Goal: Task Accomplishment & Management: Complete application form

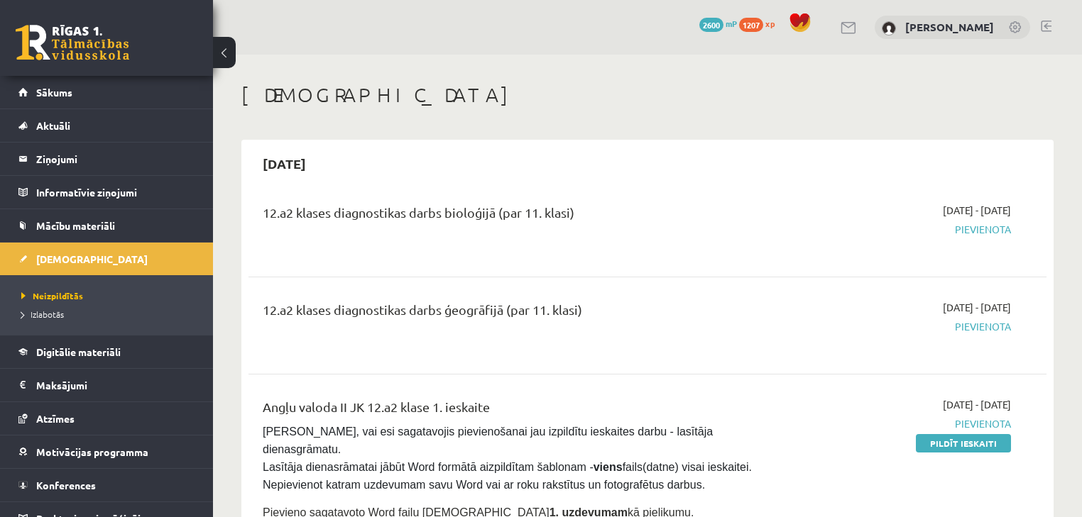
scroll to position [341, 0]
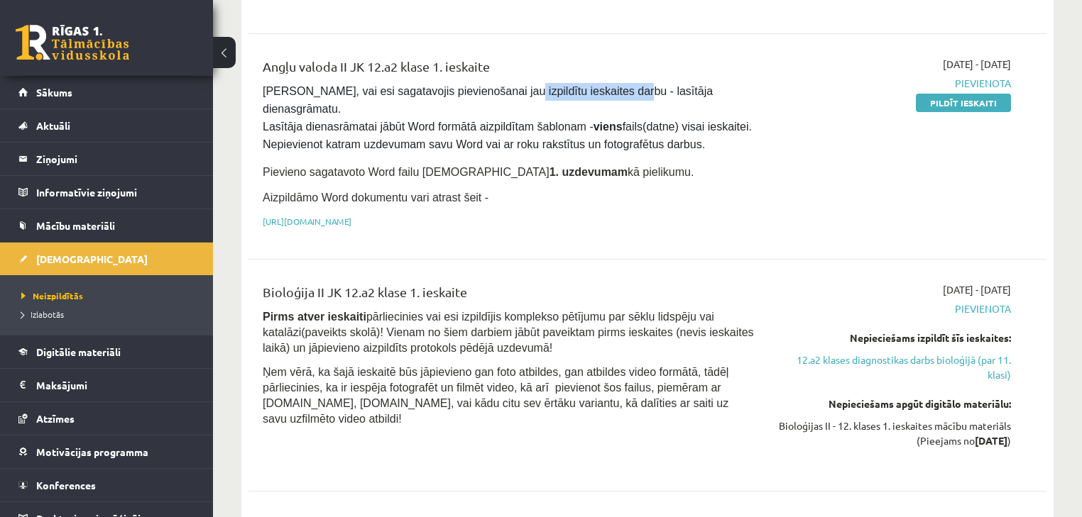
drag, startPoint x: 486, startPoint y: 92, endPoint x: 591, endPoint y: 99, distance: 105.3
click at [591, 99] on pre "Pārliecinies, vai esi sagatavojis pievienošanai jau izpildītu ieskaites darbu -…" at bounding box center [509, 118] width 492 height 71
click at [870, 160] on div "2025-09-01 - 2025-09-30 Pievienota Pildīt ieskaiti" at bounding box center [893, 147] width 256 height 180
click at [940, 104] on link "Pildīt ieskaiti" at bounding box center [963, 103] width 95 height 18
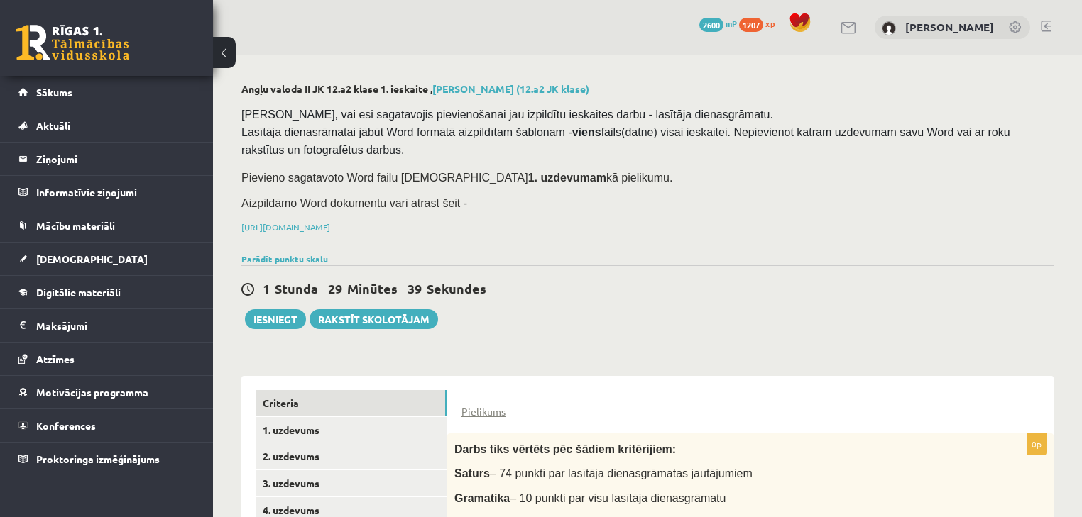
drag, startPoint x: 263, startPoint y: 284, endPoint x: 488, endPoint y: 270, distance: 225.5
click at [517, 312] on div "1 Stunda 29 Minūtes 38 Sekundes Iesniegt Rakstīt skolotājam" at bounding box center [647, 297] width 812 height 64
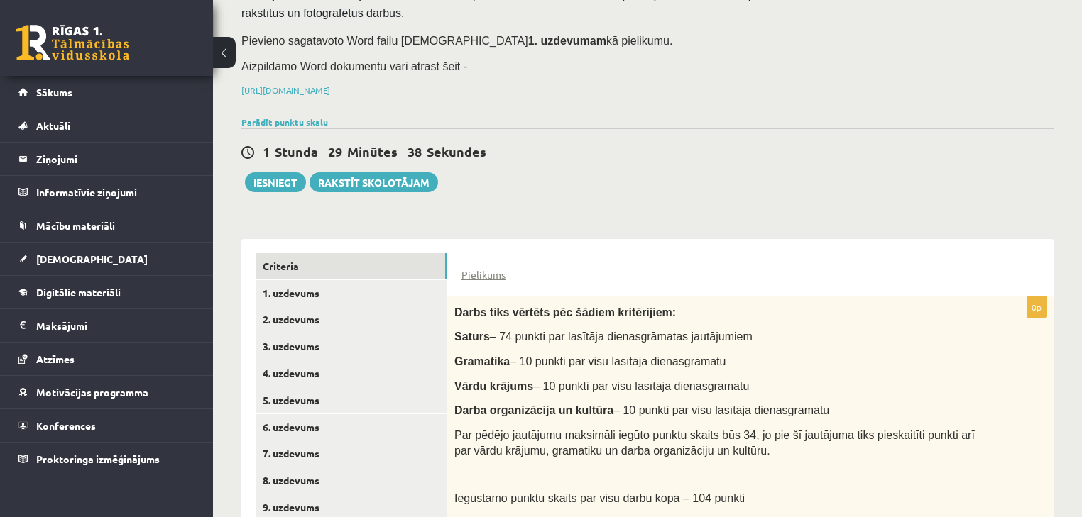
scroll to position [219, 0]
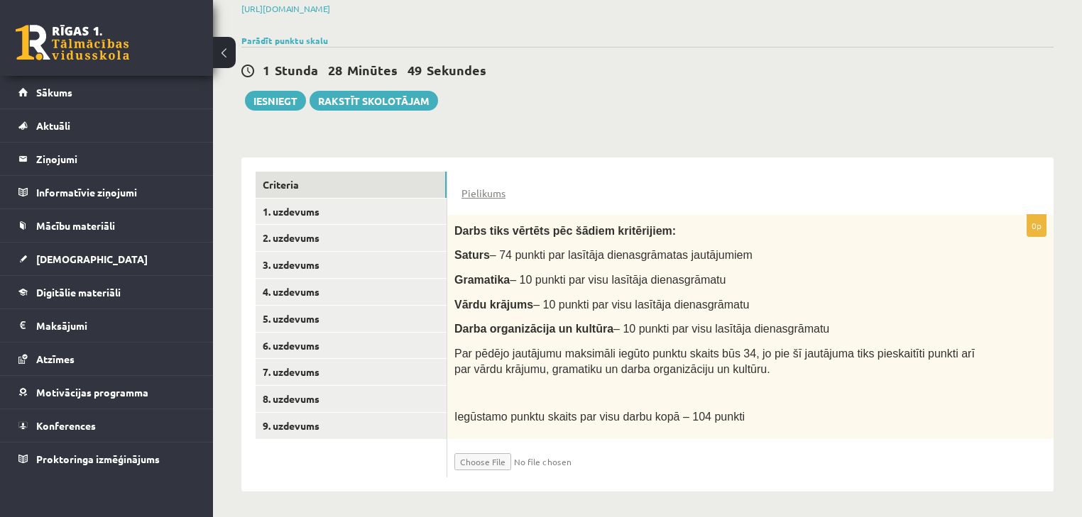
click at [505, 459] on input "file" at bounding box center [538, 458] width 169 height 24
type input "**********"
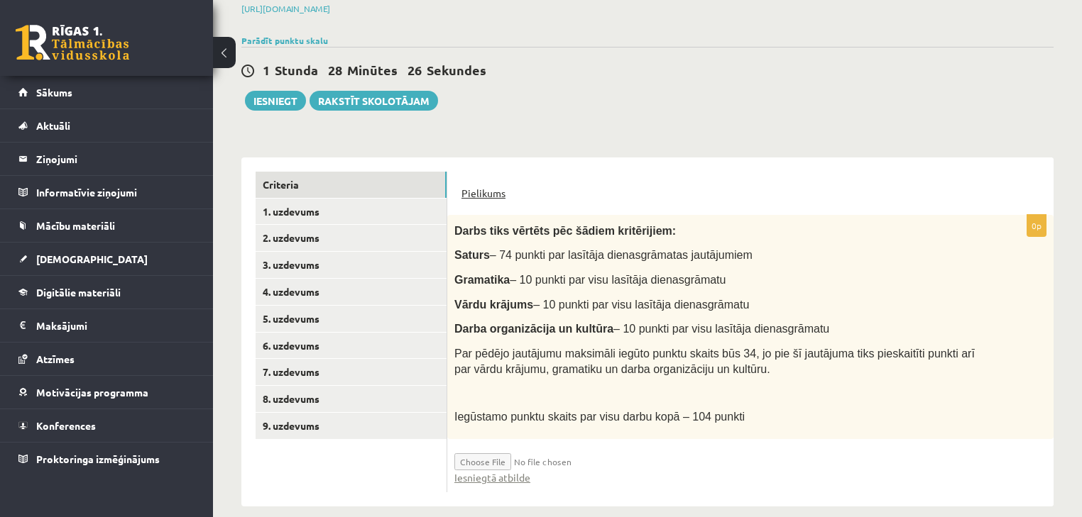
click at [478, 193] on link "Pielikums" at bounding box center [483, 193] width 44 height 15
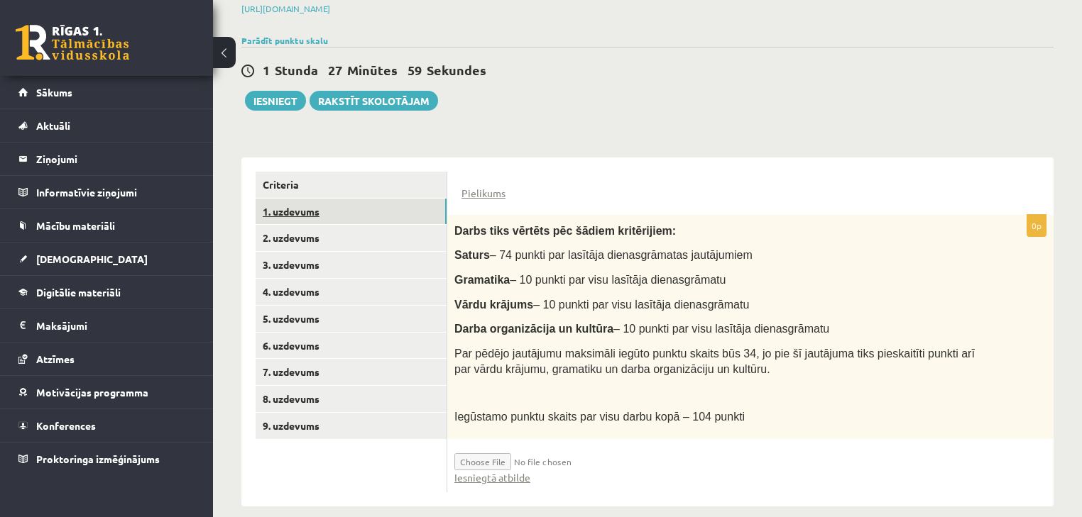
click at [378, 212] on link "1. uzdevums" at bounding box center [351, 212] width 191 height 26
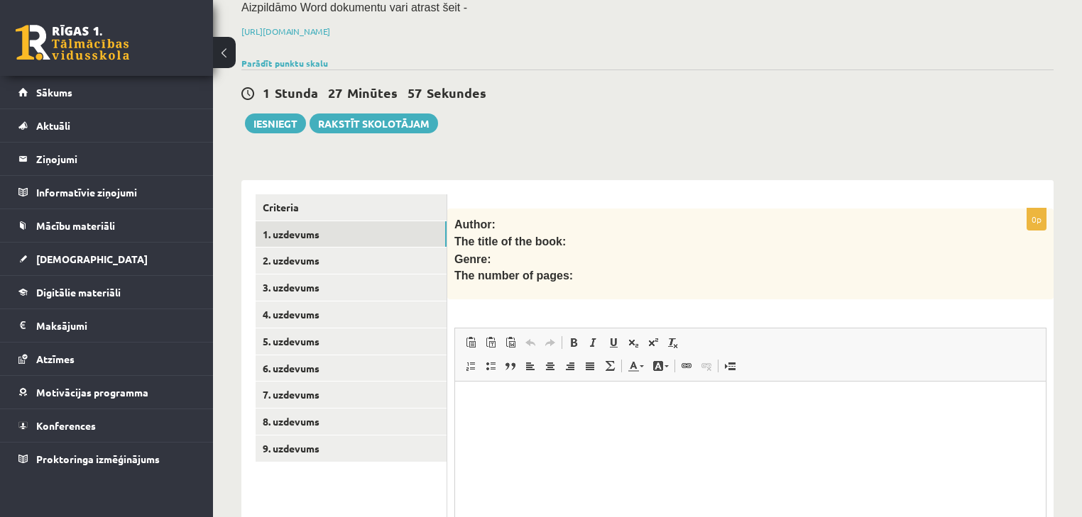
scroll to position [0, 0]
click at [397, 258] on link "2. uzdevums" at bounding box center [351, 261] width 191 height 26
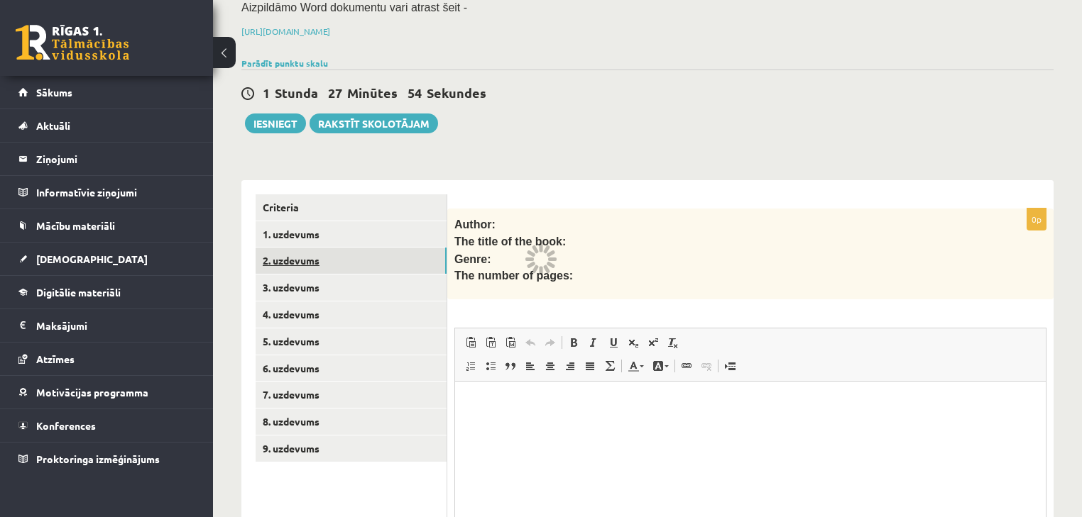
scroll to position [188, 0]
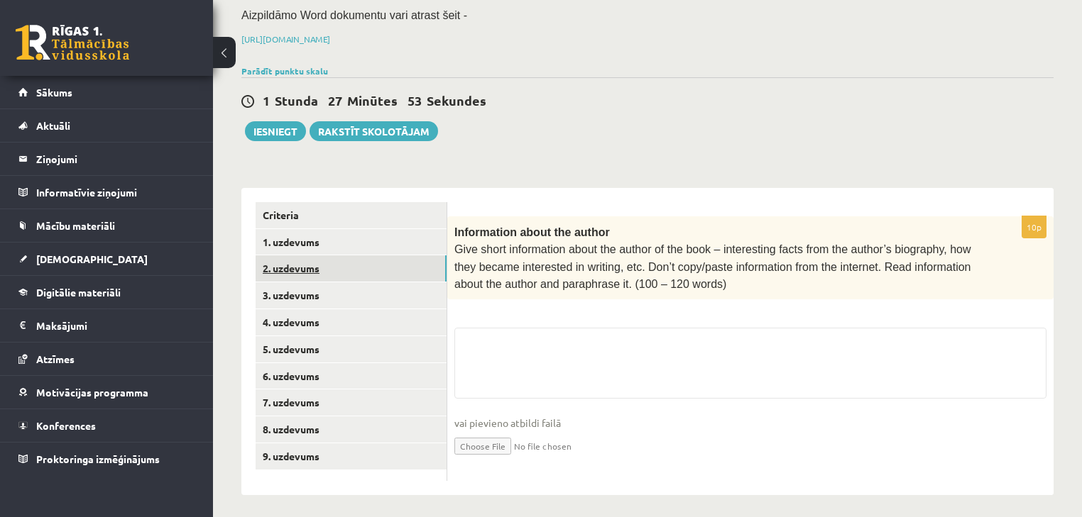
click at [400, 278] on link "2. uzdevums" at bounding box center [351, 269] width 191 height 26
click at [400, 286] on link "3. uzdevums" at bounding box center [351, 296] width 191 height 26
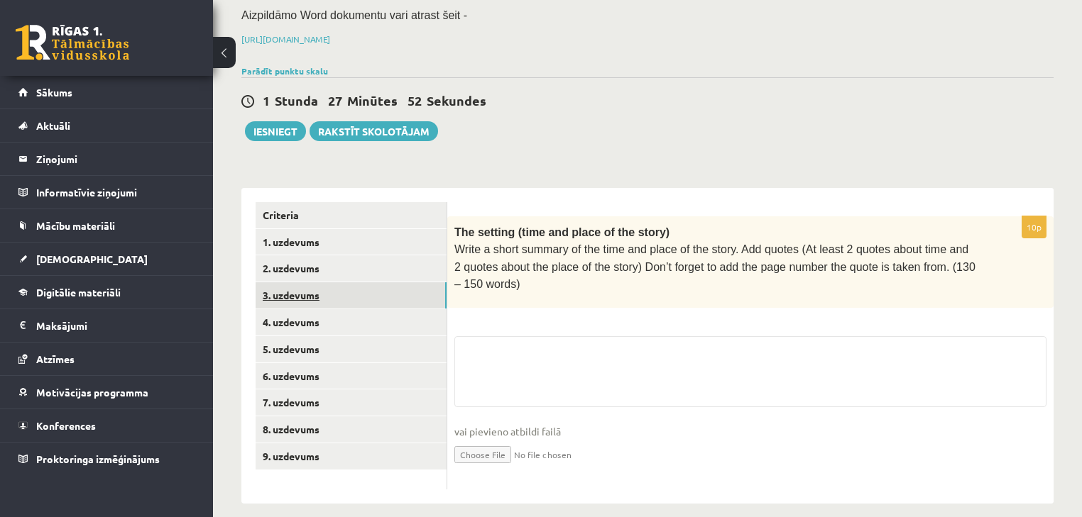
scroll to position [182, 0]
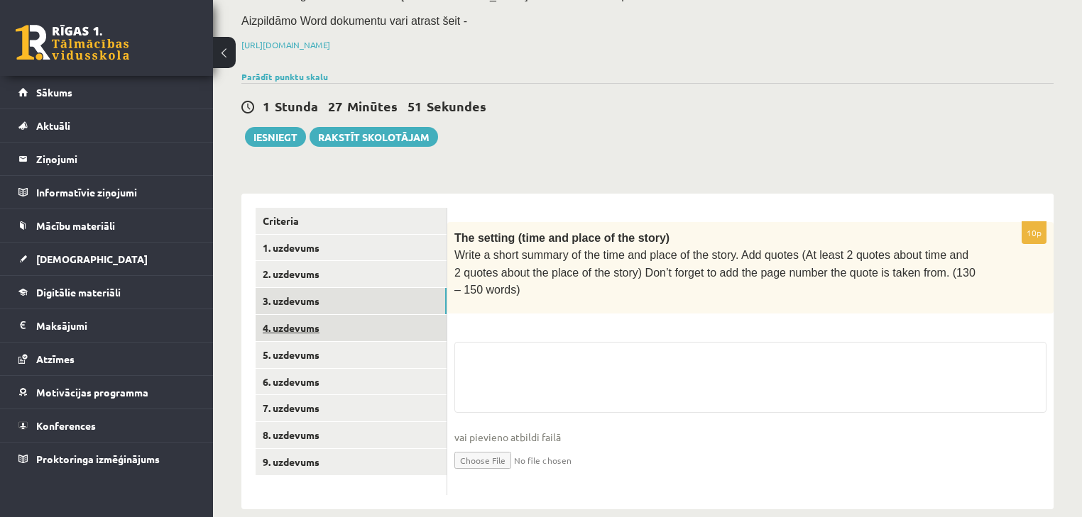
click at [392, 321] on link "4. uzdevums" at bounding box center [351, 328] width 191 height 26
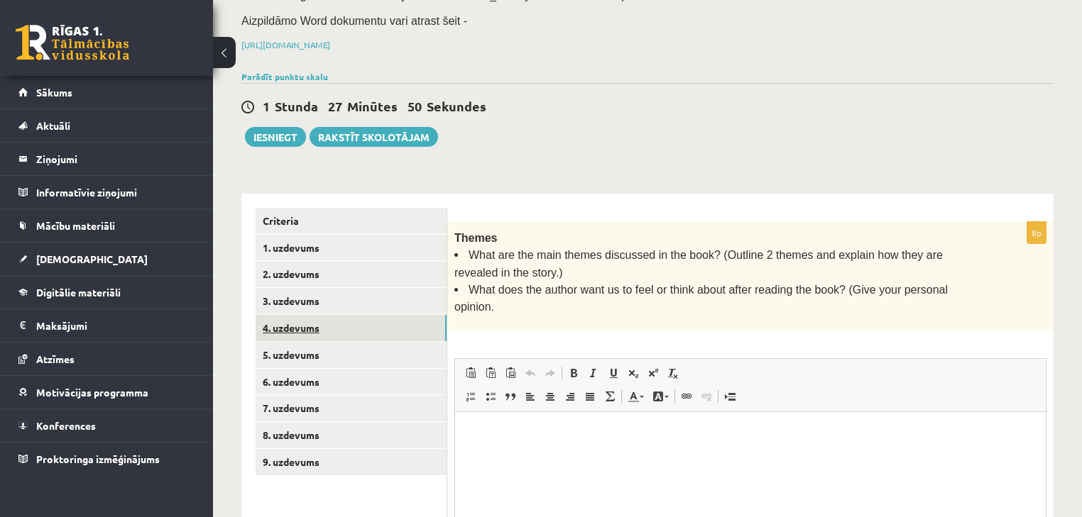
scroll to position [0, 0]
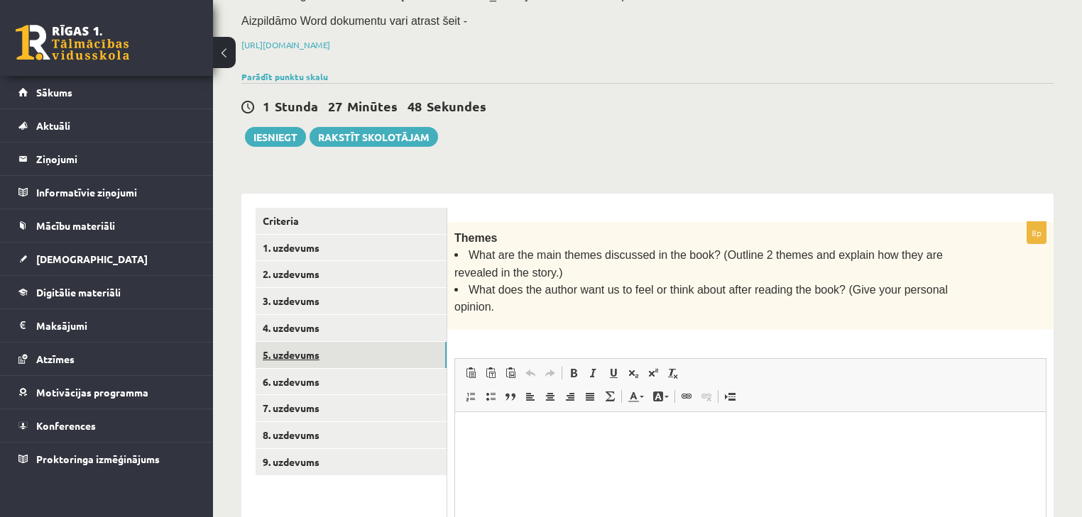
click at [383, 349] on link "5. uzdevums" at bounding box center [351, 355] width 191 height 26
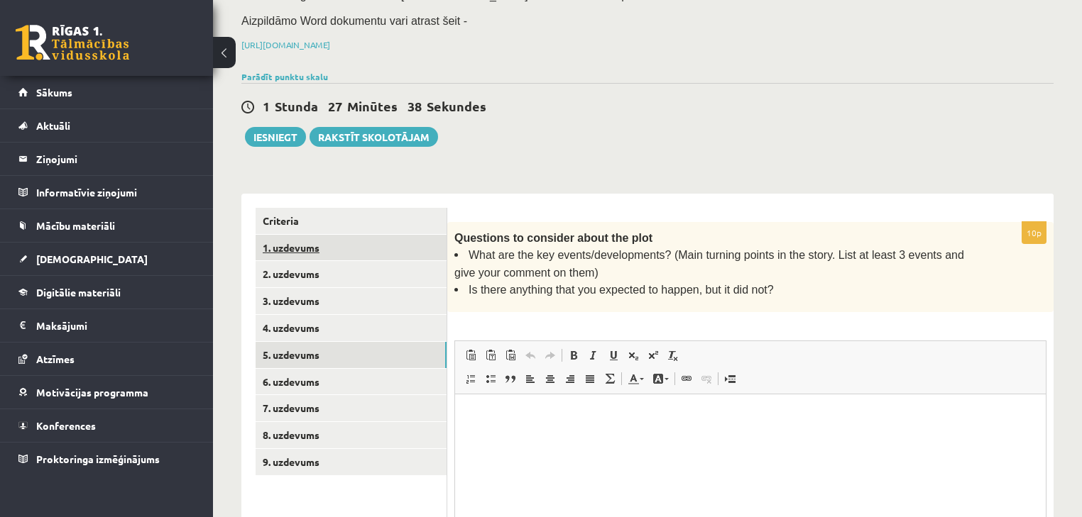
click at [344, 250] on link "1. uzdevums" at bounding box center [351, 248] width 191 height 26
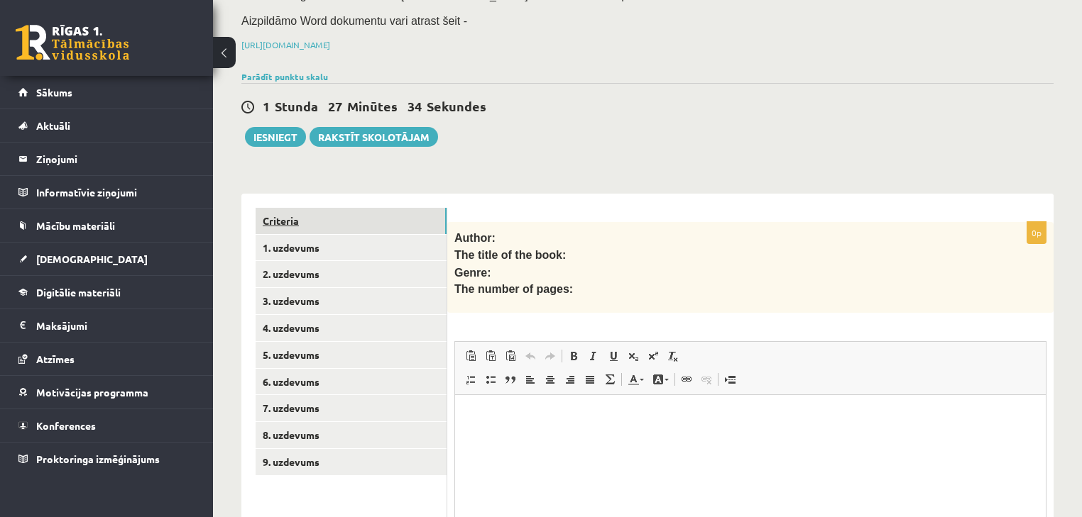
click at [377, 229] on link "Criteria" at bounding box center [351, 221] width 191 height 26
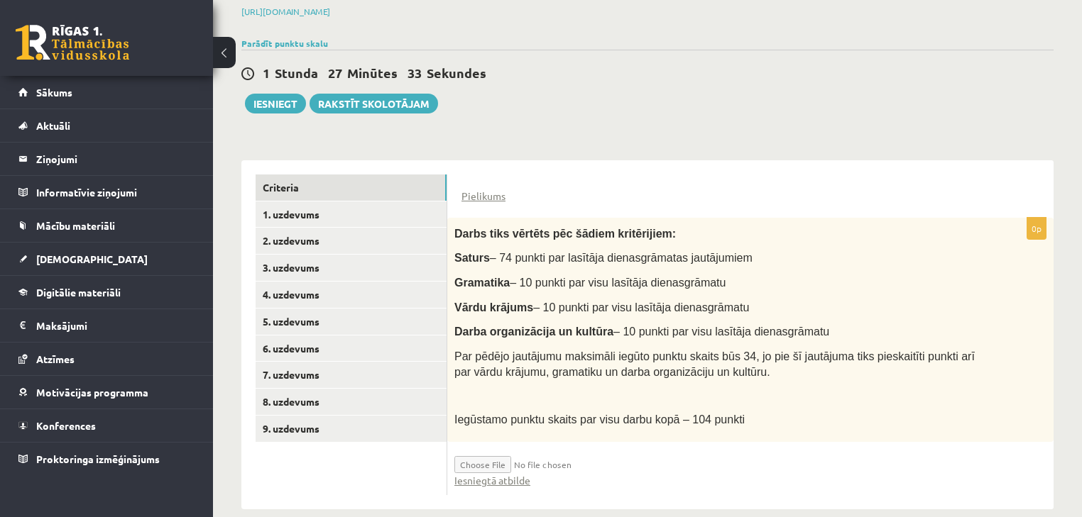
scroll to position [234, 0]
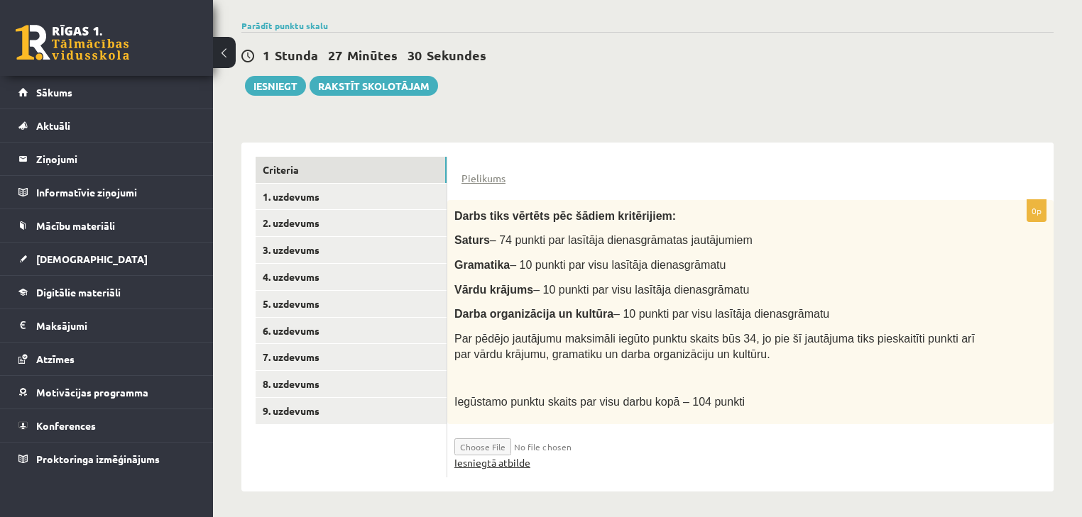
click at [516, 461] on link "Iesniegtā atbilde" at bounding box center [492, 463] width 76 height 15
click at [387, 192] on link "1. uzdevums" at bounding box center [351, 197] width 191 height 26
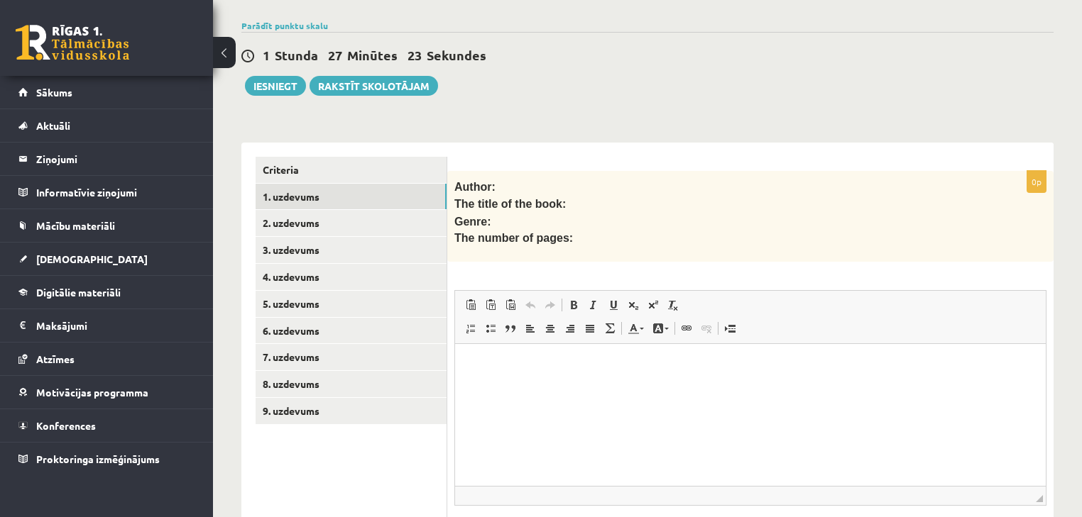
scroll to position [0, 0]
click at [378, 224] on link "2. uzdevums" at bounding box center [351, 223] width 191 height 26
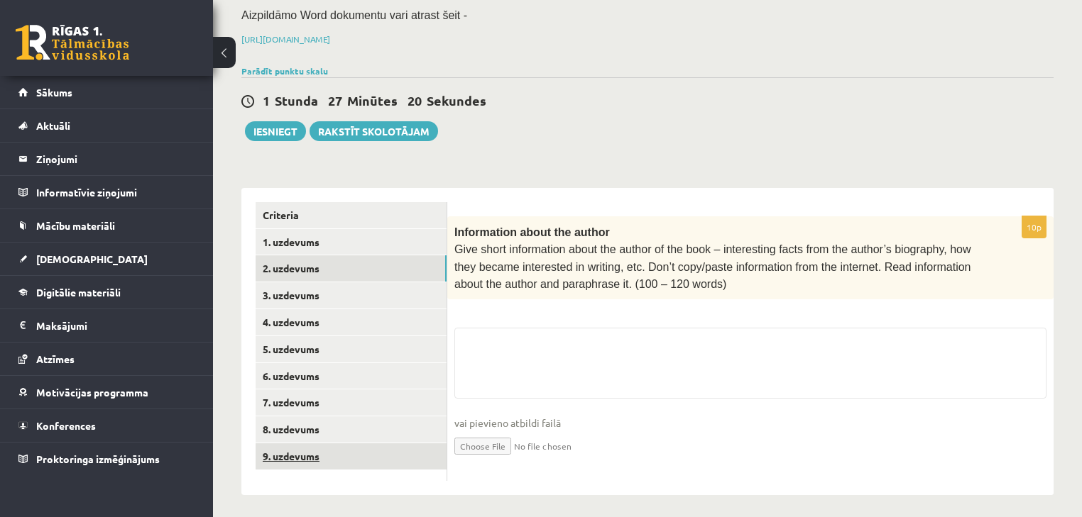
scroll to position [234, 0]
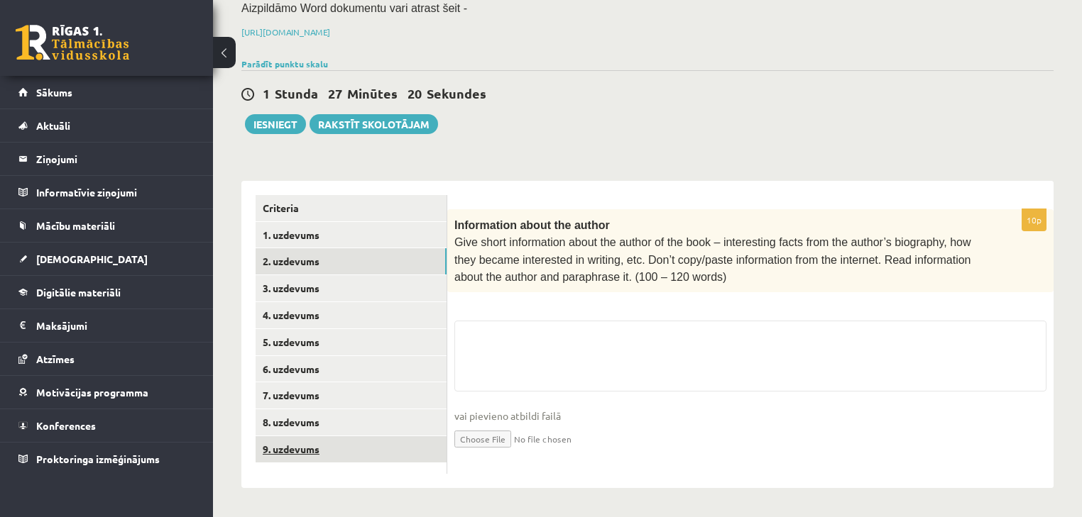
click at [361, 460] on ul "Criteria 1. uzdevums 2. uzdevums 3. uzdevums 4. uzdevums 5. uzdevums 6. uzdevum…" at bounding box center [352, 335] width 192 height 280
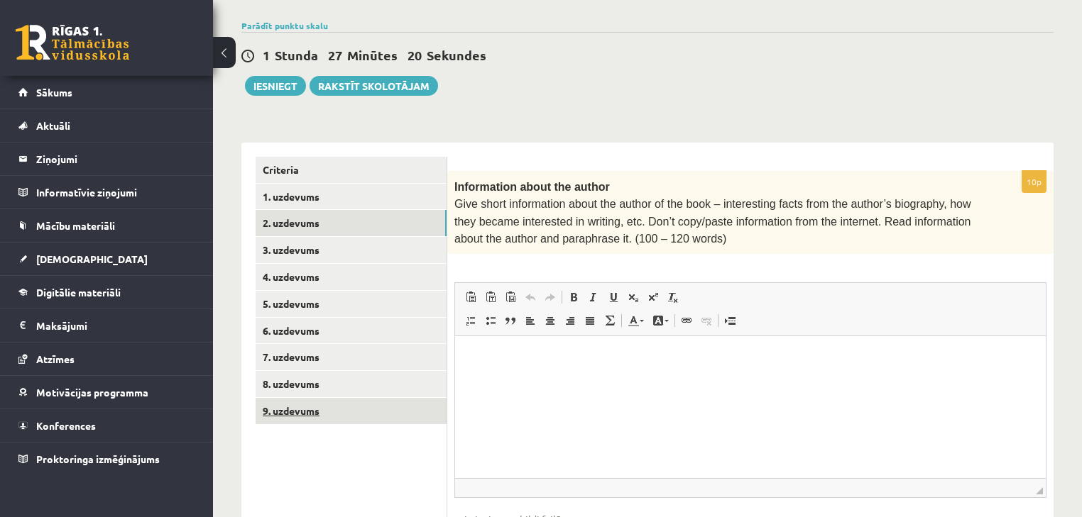
scroll to position [0, 0]
click at [307, 167] on link "Criteria" at bounding box center [351, 170] width 191 height 26
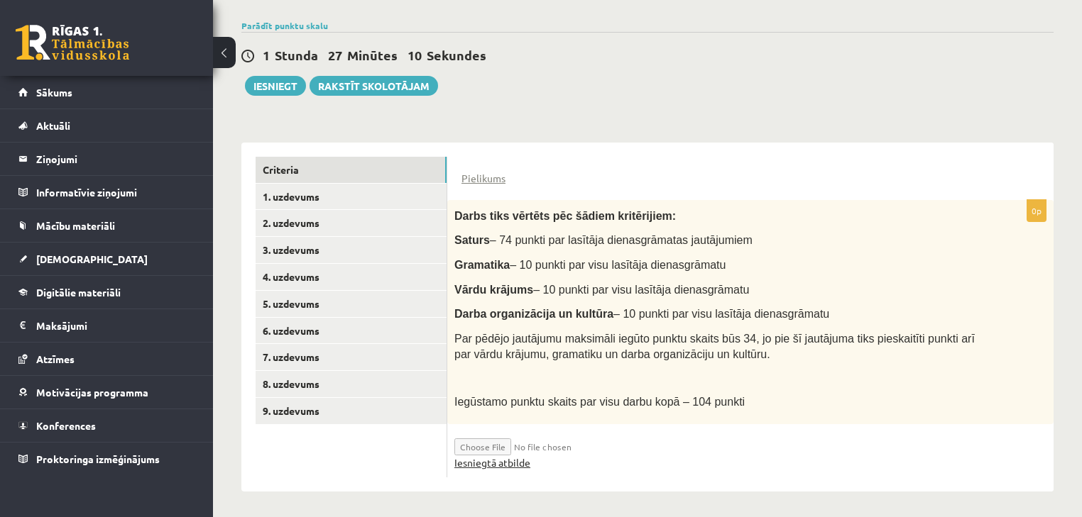
click at [502, 458] on link "Iesniegtā atbilde" at bounding box center [492, 463] width 76 height 15
click at [332, 190] on link "1. uzdevums" at bounding box center [351, 197] width 191 height 26
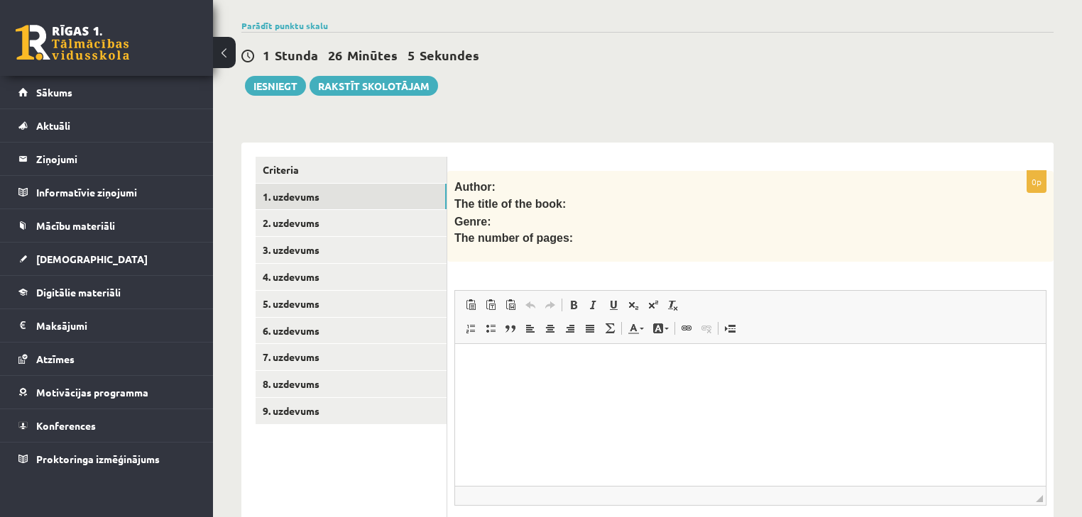
click at [533, 353] on html at bounding box center [750, 365] width 591 height 43
click at [537, 413] on p "**********" at bounding box center [750, 413] width 563 height 15
click at [510, 410] on p "**********" at bounding box center [750, 413] width 563 height 15
click at [485, 410] on p "**********" at bounding box center [750, 413] width 563 height 15
drag, startPoint x: 490, startPoint y: 389, endPoint x: 509, endPoint y: 388, distance: 19.2
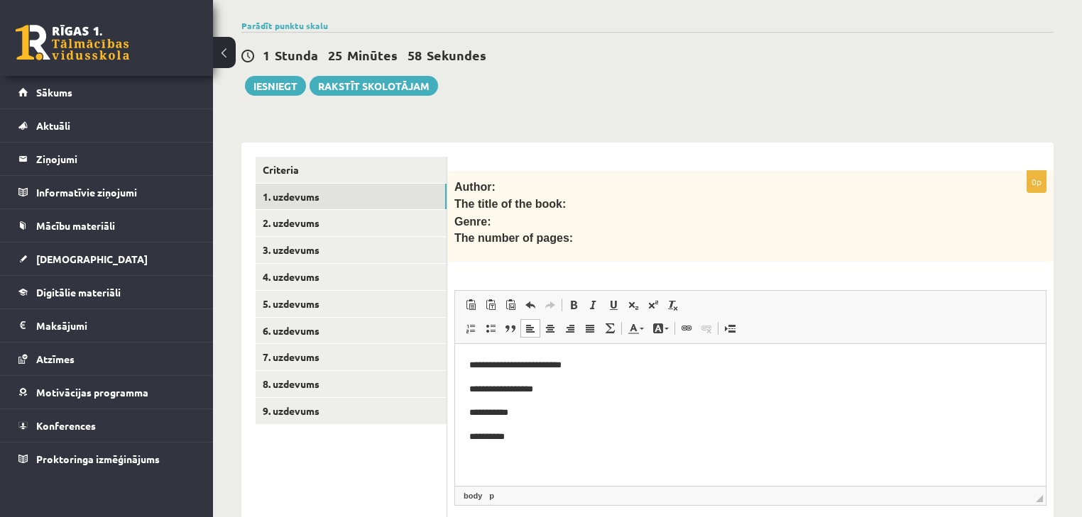
click at [490, 388] on p "**********" at bounding box center [750, 390] width 563 height 15
drag, startPoint x: 509, startPoint y: 388, endPoint x: 522, endPoint y: 370, distance: 21.9
click at [509, 388] on p "**********" at bounding box center [750, 390] width 563 height 15
click at [523, 368] on p "**********" at bounding box center [750, 365] width 563 height 15
click at [342, 224] on link "2. uzdevums" at bounding box center [351, 223] width 191 height 26
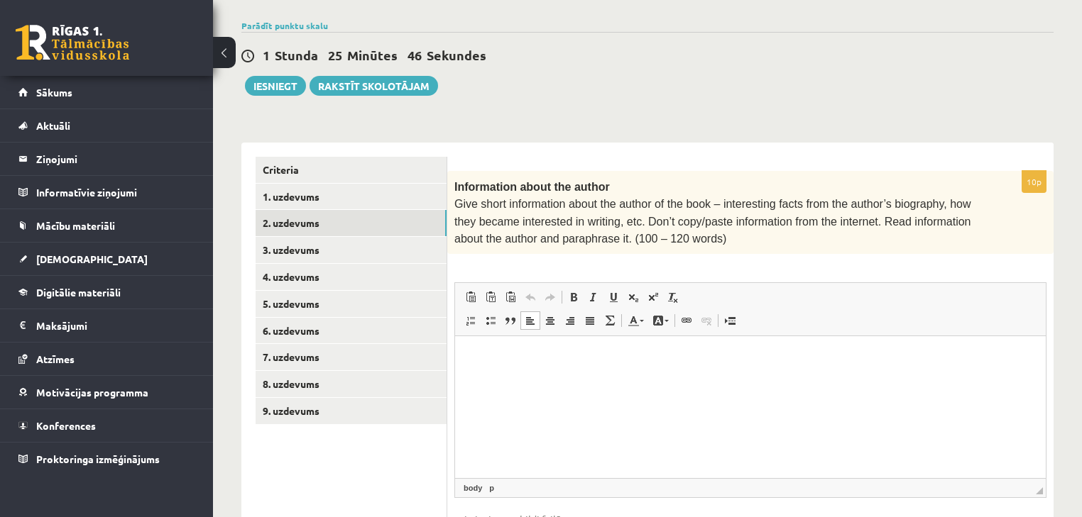
click at [661, 378] on html at bounding box center [750, 357] width 591 height 43
paste body "Bagātinātā teksta redaktors, wiswyg-editor-user-answer-47024858202920"
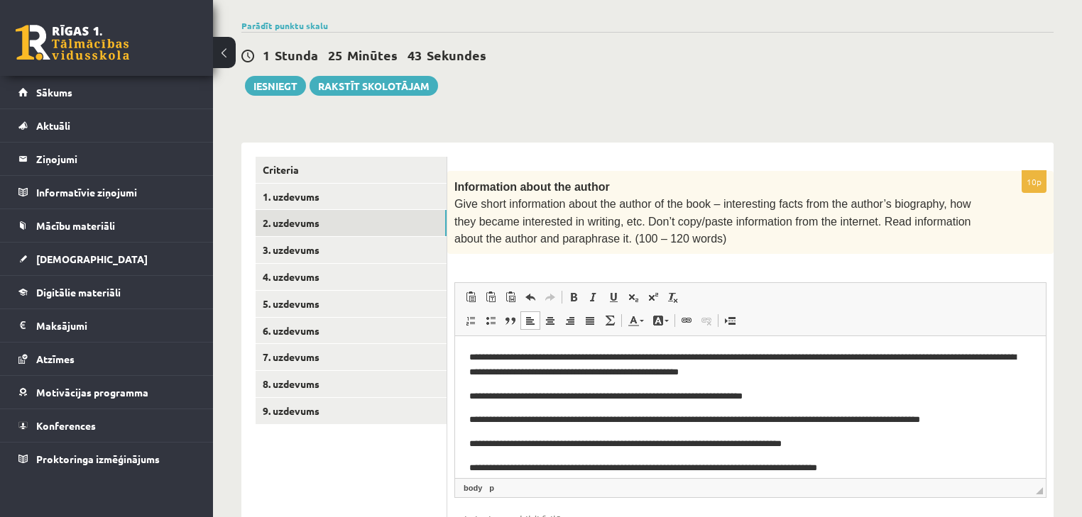
click at [473, 418] on p "**********" at bounding box center [746, 420] width 554 height 15
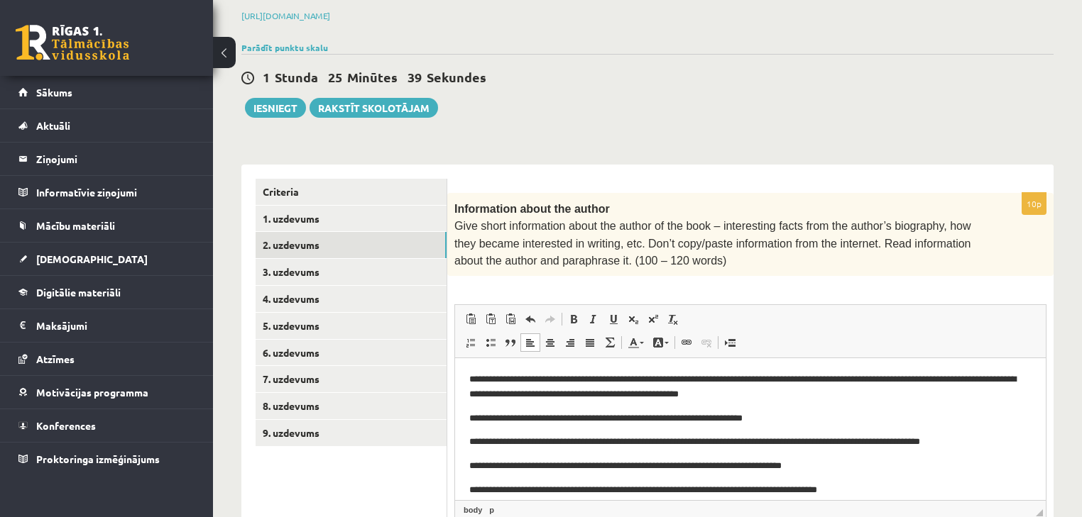
scroll to position [234, 0]
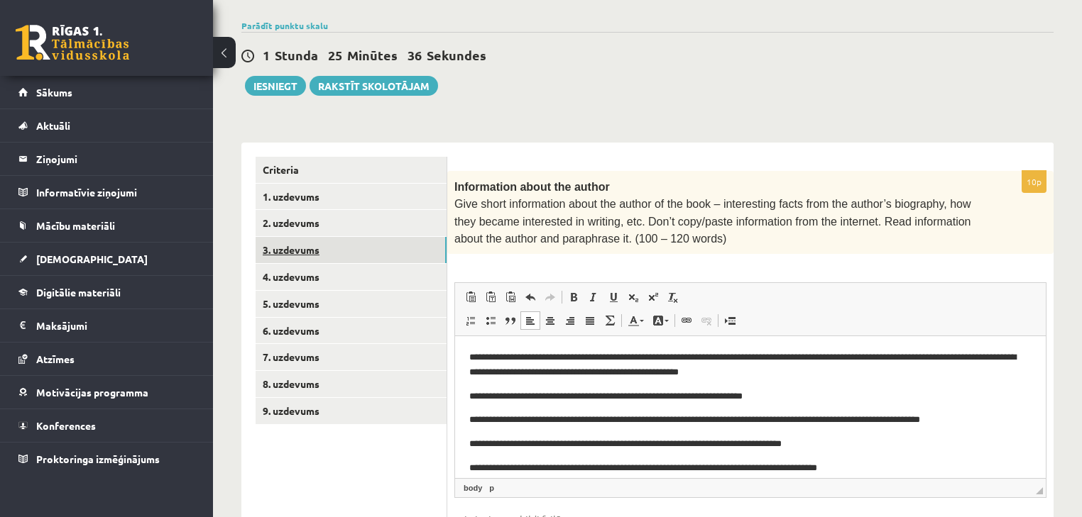
click at [349, 247] on link "3. uzdevums" at bounding box center [351, 250] width 191 height 26
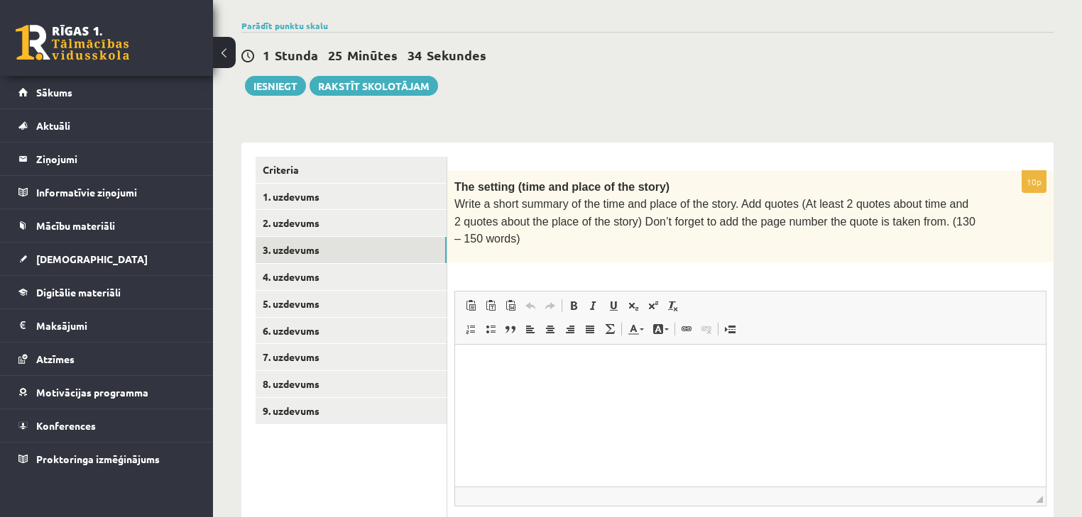
scroll to position [0, 0]
click at [629, 371] on p "Bagātinātā teksta redaktors, wiswyg-editor-user-answer-47024810882040" at bounding box center [750, 366] width 562 height 15
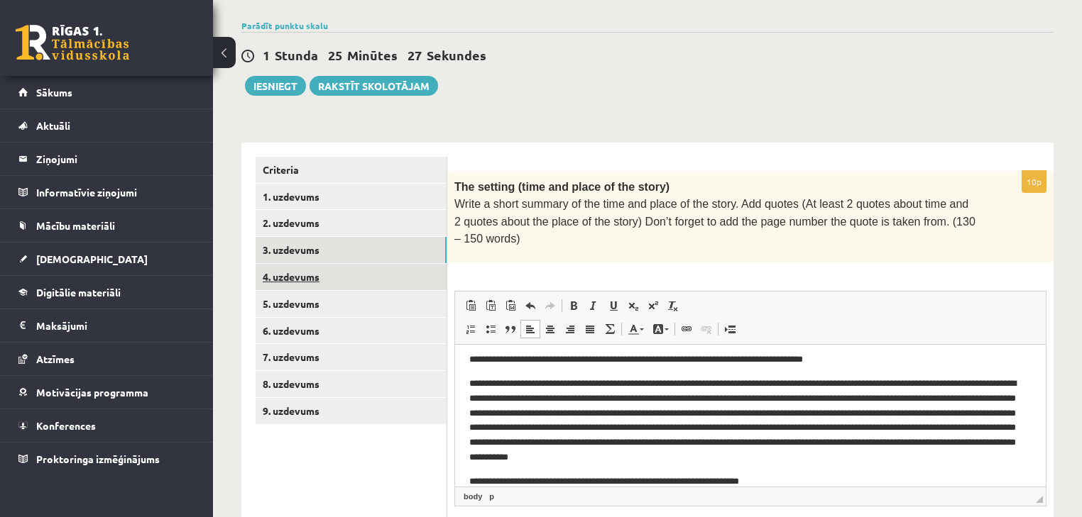
click at [366, 277] on link "4. uzdevums" at bounding box center [351, 277] width 191 height 26
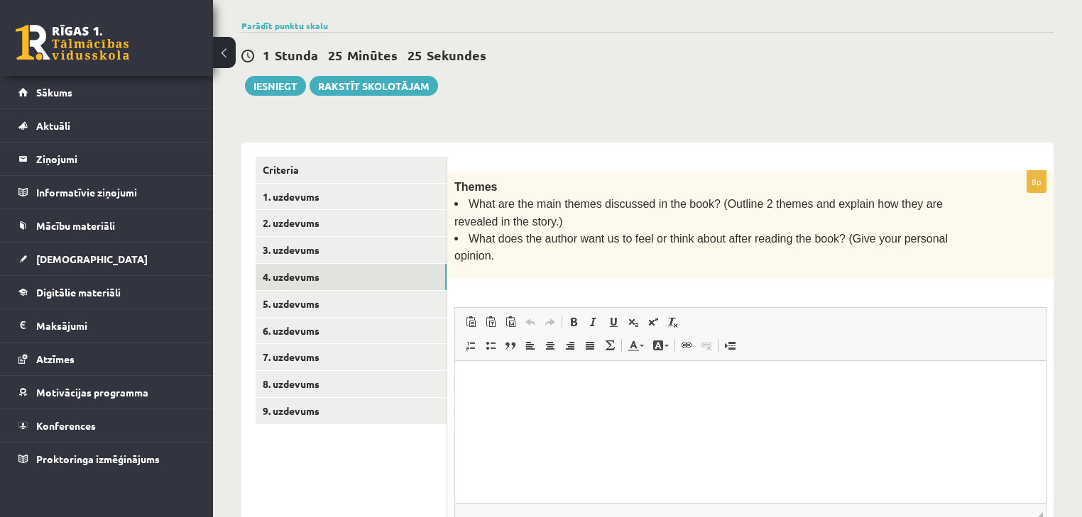
scroll to position [0, 0]
drag, startPoint x: 733, startPoint y: 394, endPoint x: 750, endPoint y: 391, distance: 17.3
click at [734, 394] on html at bounding box center [750, 382] width 591 height 43
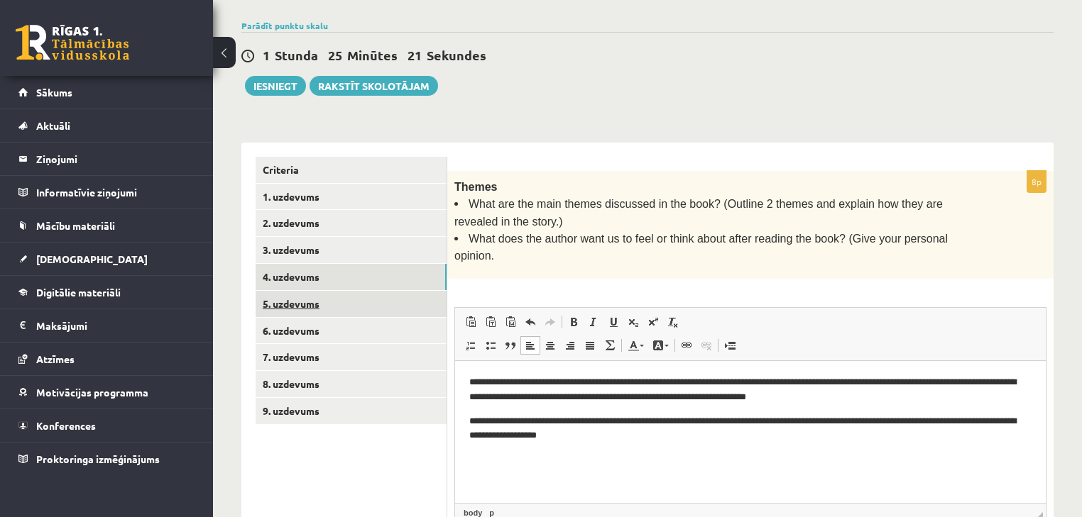
click at [368, 297] on link "5. uzdevums" at bounding box center [351, 304] width 191 height 26
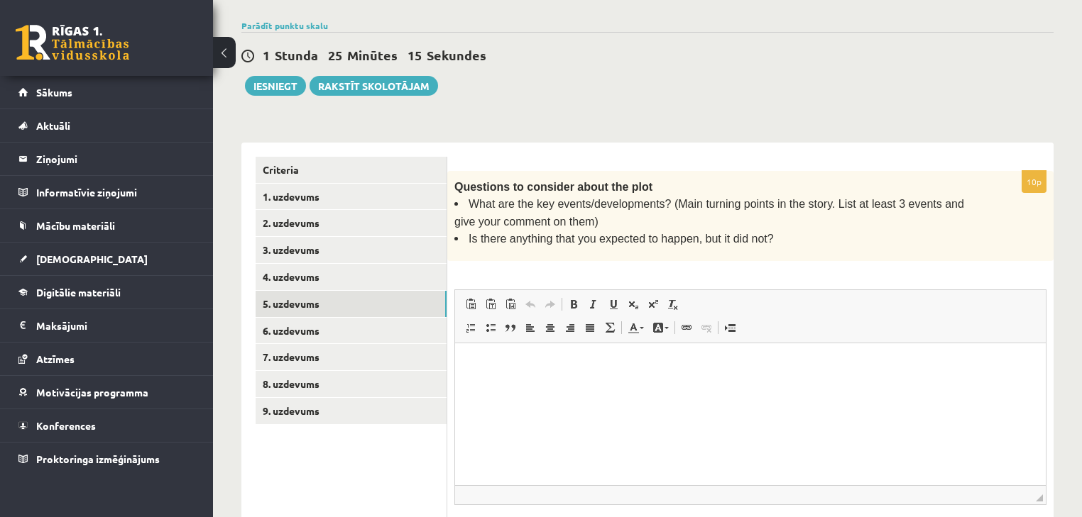
click at [784, 377] on html at bounding box center [750, 365] width 591 height 43
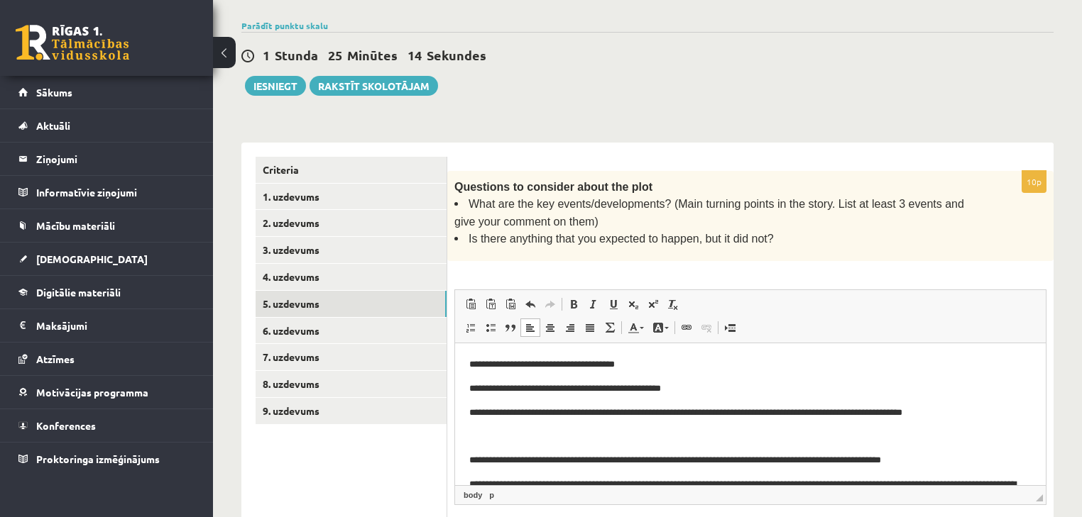
scroll to position [216, 0]
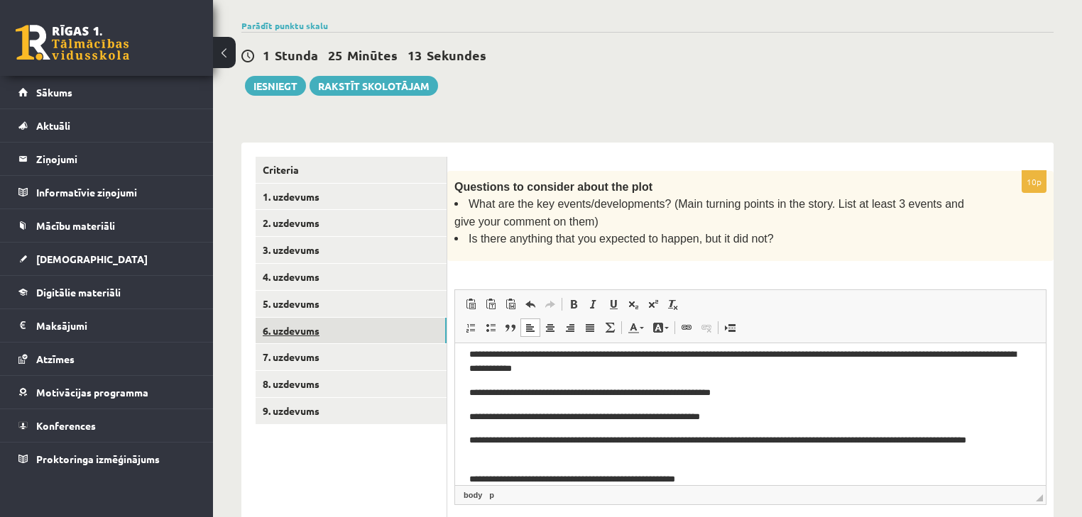
click at [348, 333] on link "6. uzdevums" at bounding box center [351, 331] width 191 height 26
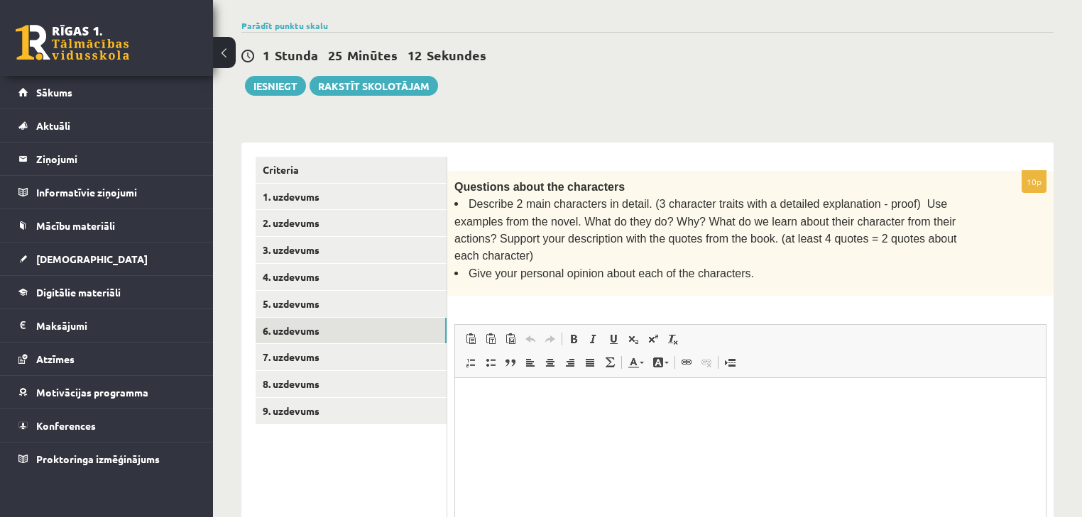
scroll to position [0, 0]
click at [394, 307] on link "5. uzdevums" at bounding box center [351, 304] width 191 height 26
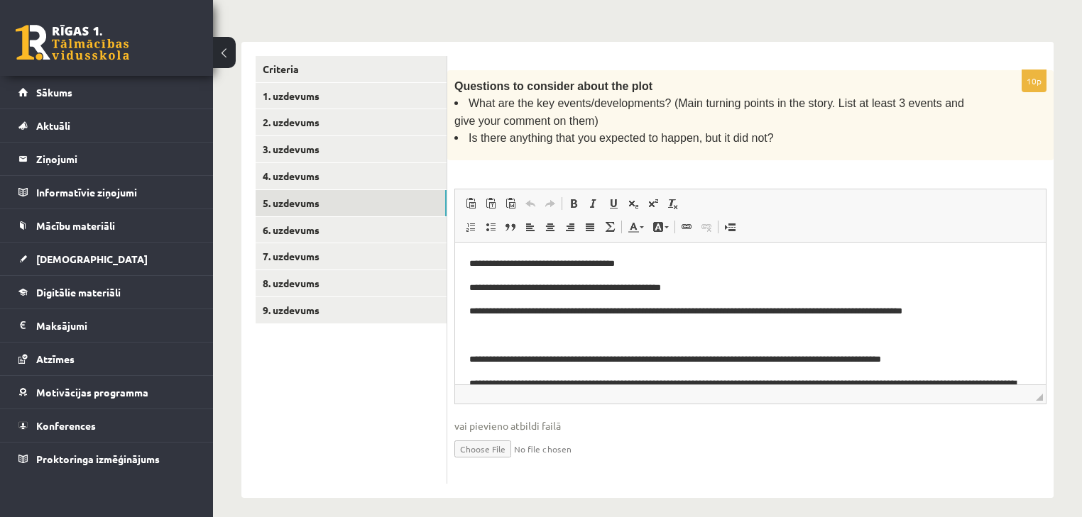
scroll to position [336, 0]
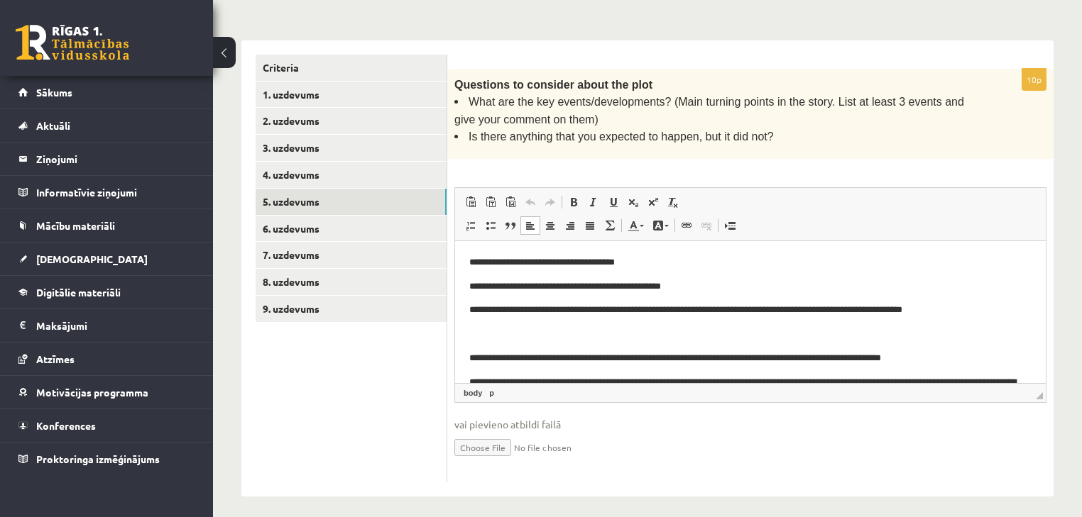
click at [598, 363] on p "**********" at bounding box center [746, 358] width 554 height 15
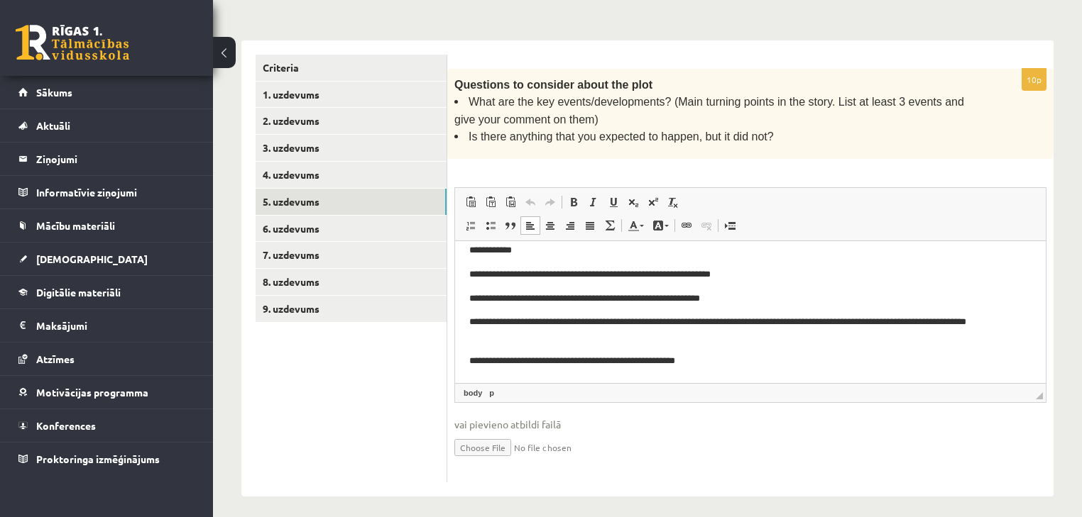
click at [715, 363] on p "**********" at bounding box center [746, 361] width 554 height 15
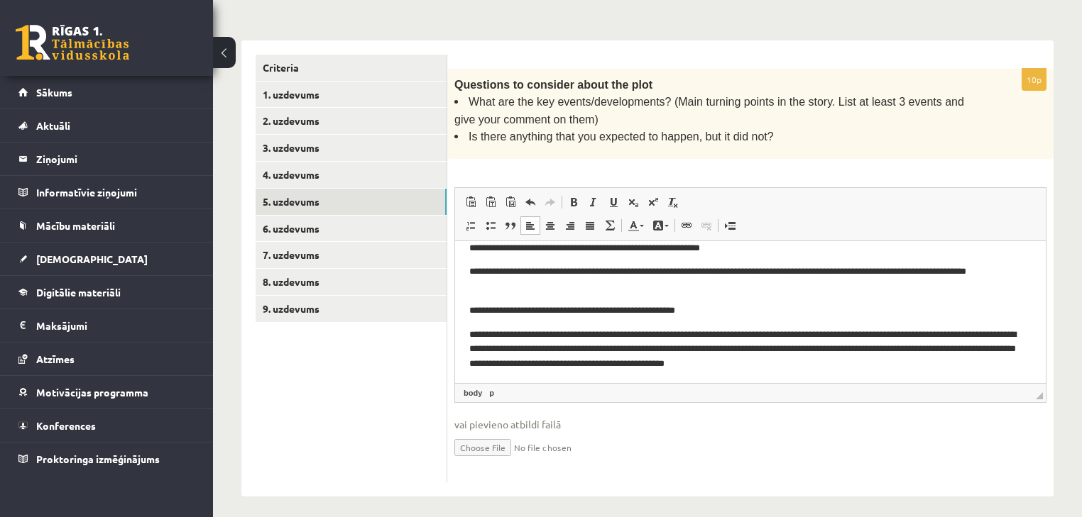
scroll to position [287, 0]
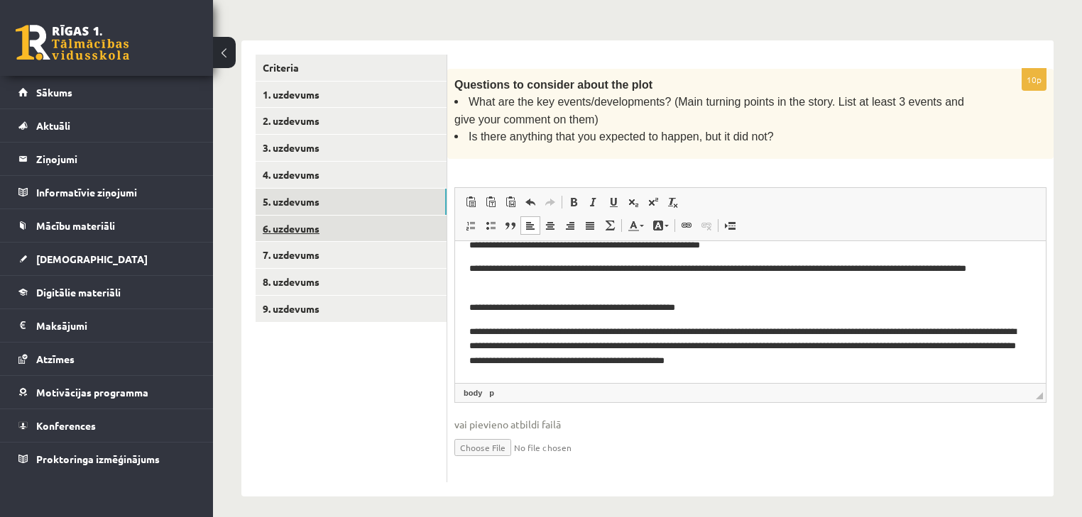
click at [399, 219] on link "6. uzdevums" at bounding box center [351, 229] width 191 height 26
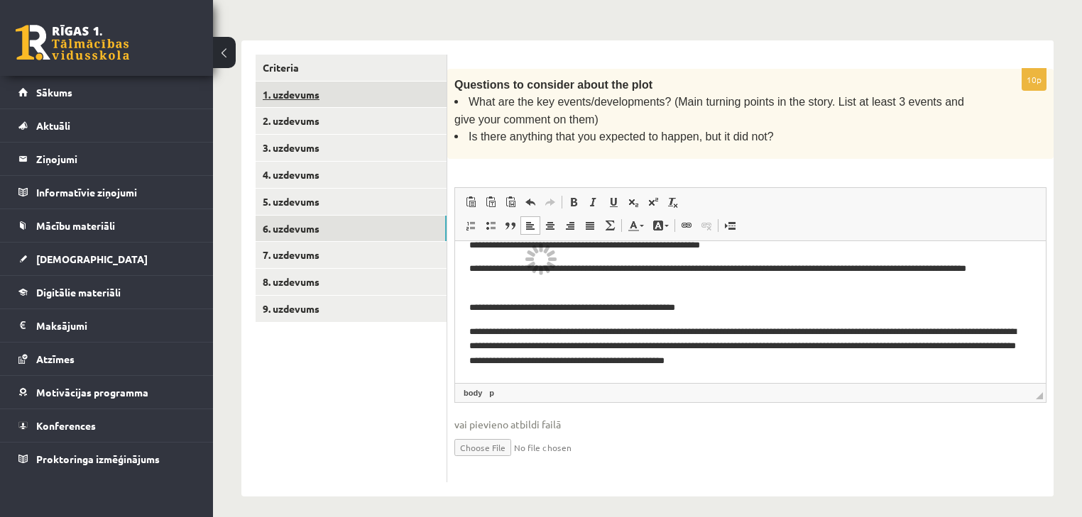
scroll to position [212, 0]
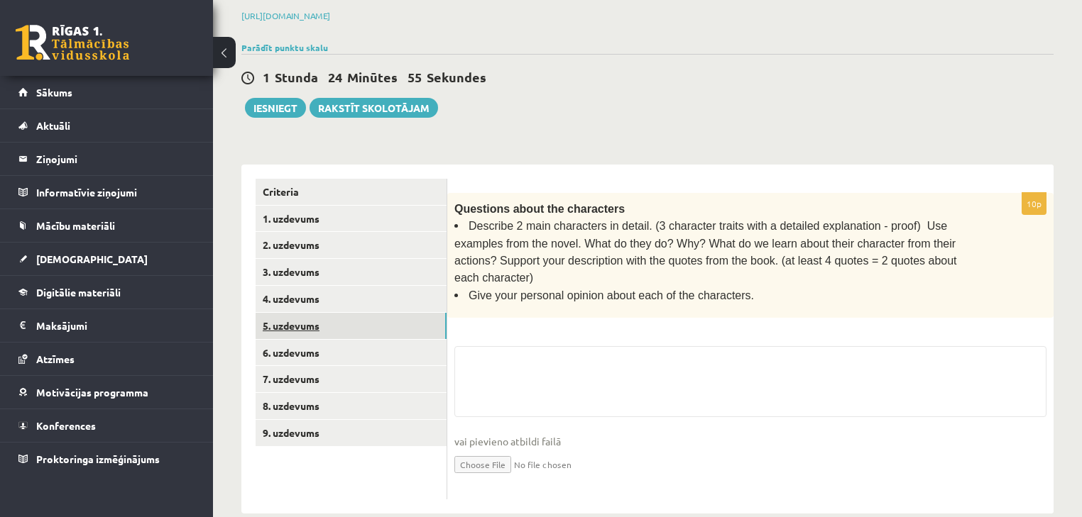
click at [363, 324] on link "5. uzdevums" at bounding box center [351, 326] width 191 height 26
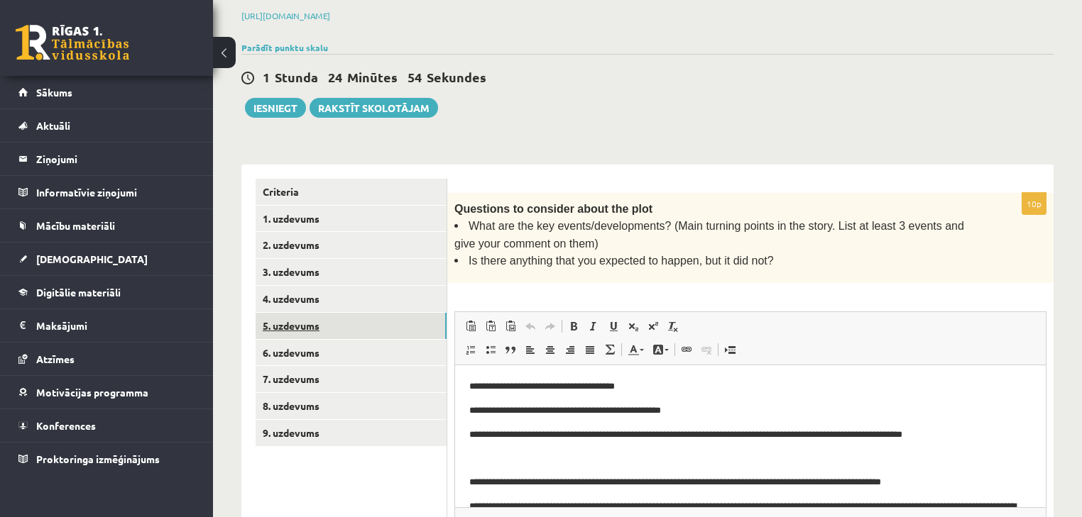
scroll to position [0, 0]
click at [351, 295] on link "4. uzdevums" at bounding box center [351, 299] width 191 height 26
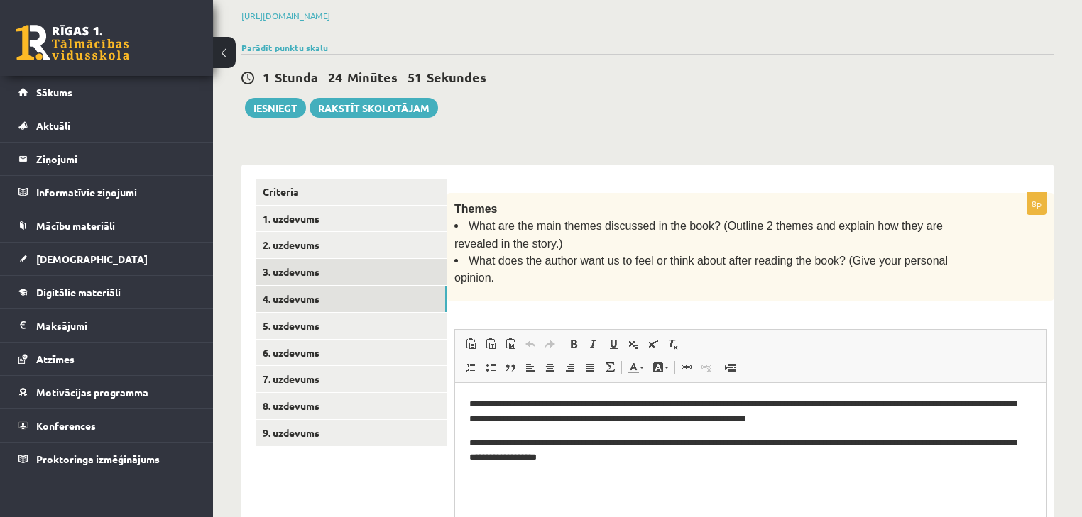
click at [351, 259] on link "3. uzdevums" at bounding box center [351, 272] width 191 height 26
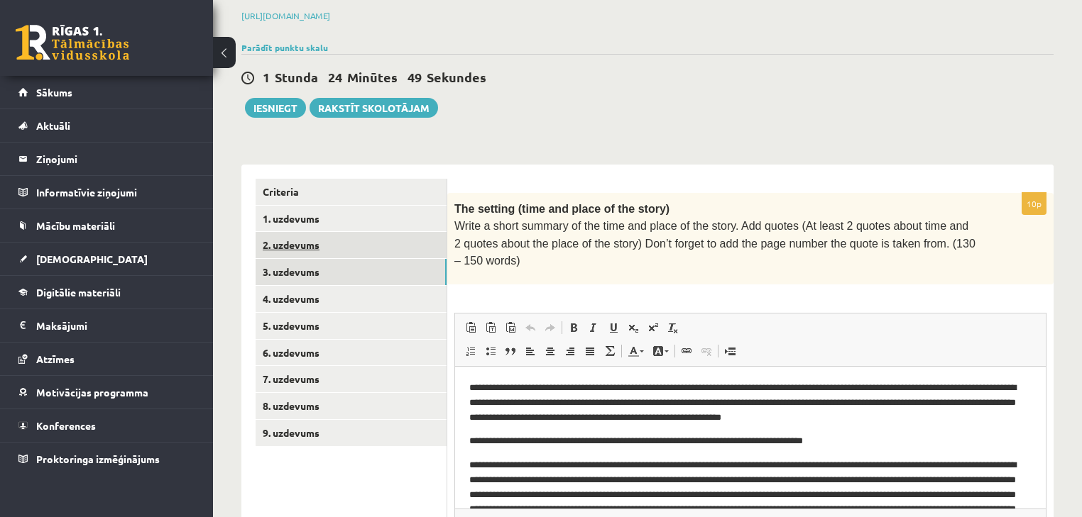
click at [346, 236] on link "2. uzdevums" at bounding box center [351, 245] width 191 height 26
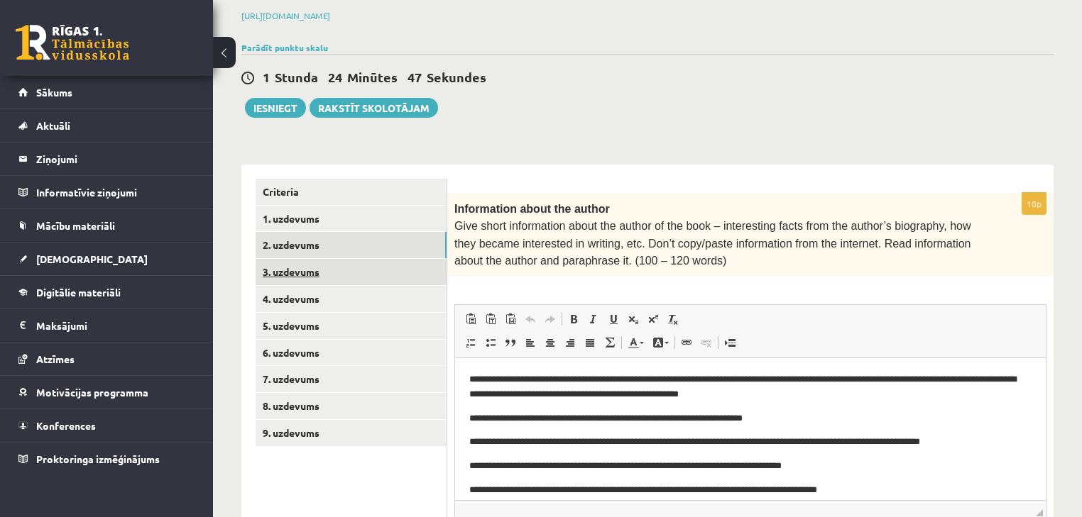
click at [353, 278] on link "3. uzdevums" at bounding box center [351, 272] width 191 height 26
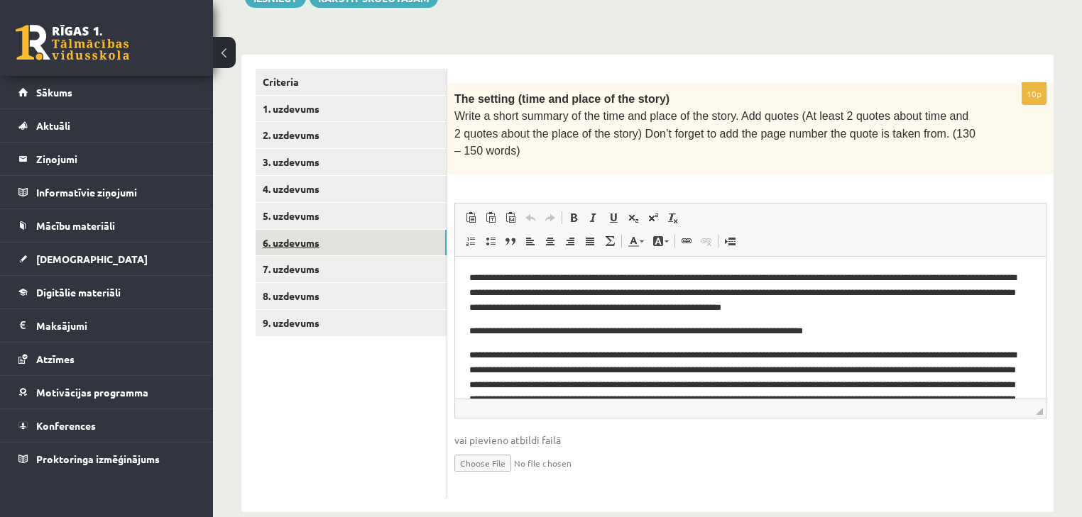
click at [334, 238] on link "6. uzdevums" at bounding box center [351, 243] width 191 height 26
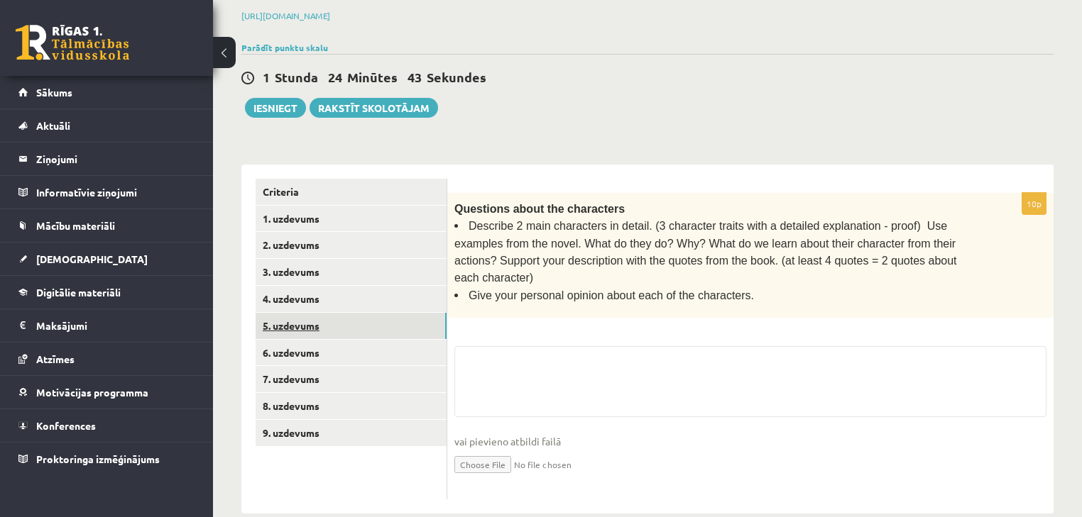
click at [341, 318] on link "5. uzdevums" at bounding box center [351, 326] width 191 height 26
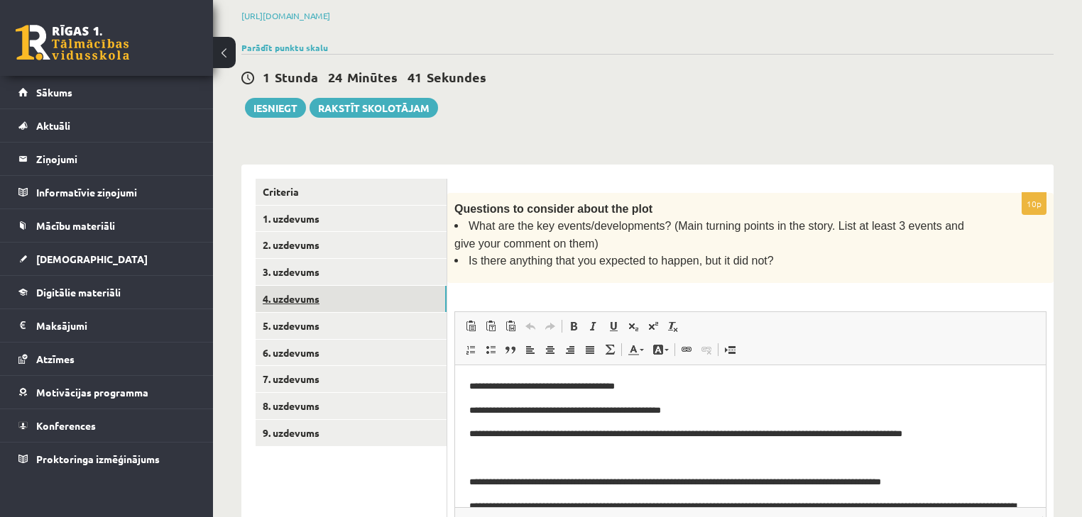
click at [338, 307] on link "4. uzdevums" at bounding box center [351, 299] width 191 height 26
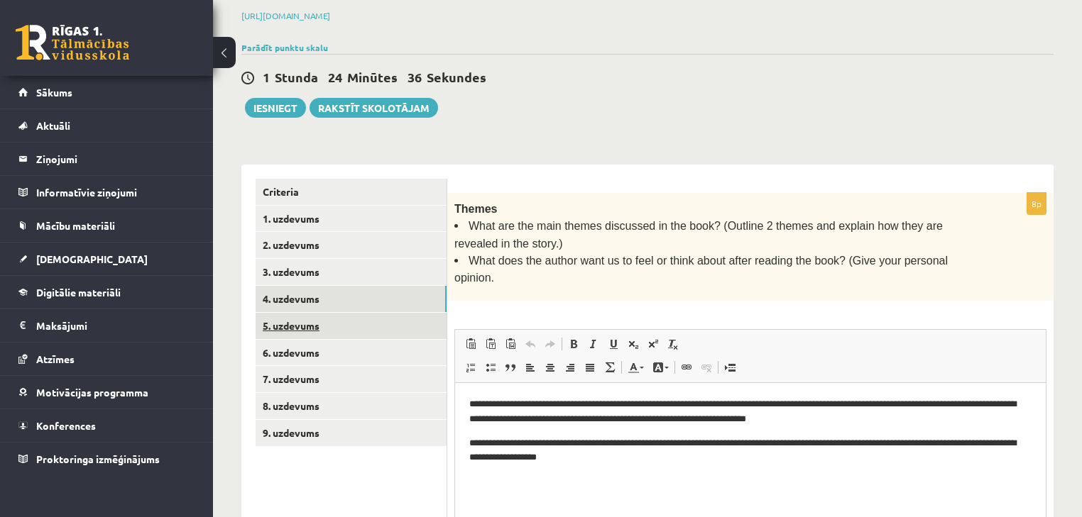
click at [341, 335] on link "5. uzdevums" at bounding box center [351, 326] width 191 height 26
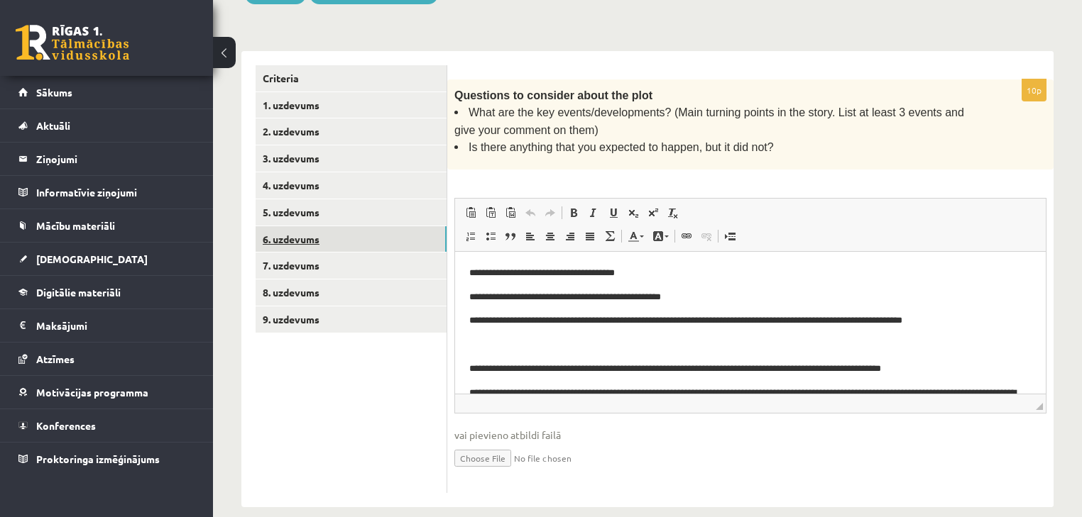
click at [336, 231] on link "6. uzdevums" at bounding box center [351, 239] width 191 height 26
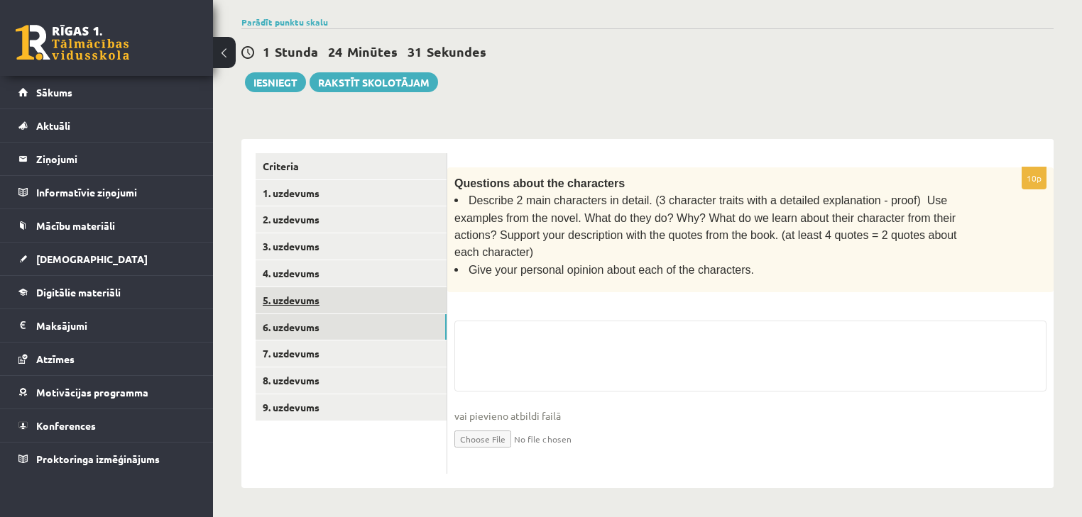
click at [329, 331] on ul "Criteria 1. uzdevums 2. uzdevums 3. uzdevums 4. uzdevums 5. uzdevums 6. uzdevum…" at bounding box center [352, 313] width 192 height 321
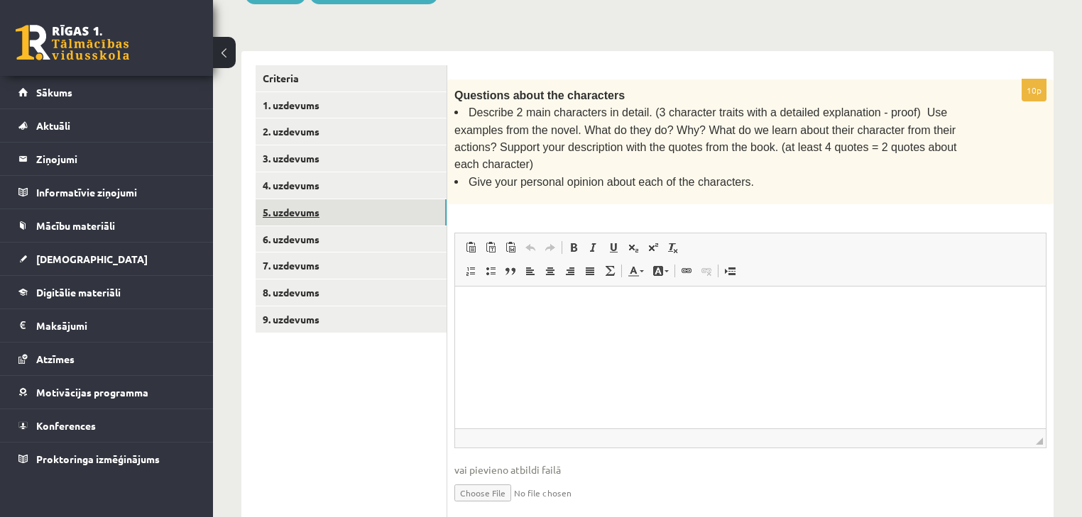
click at [313, 210] on link "5. uzdevums" at bounding box center [351, 212] width 191 height 26
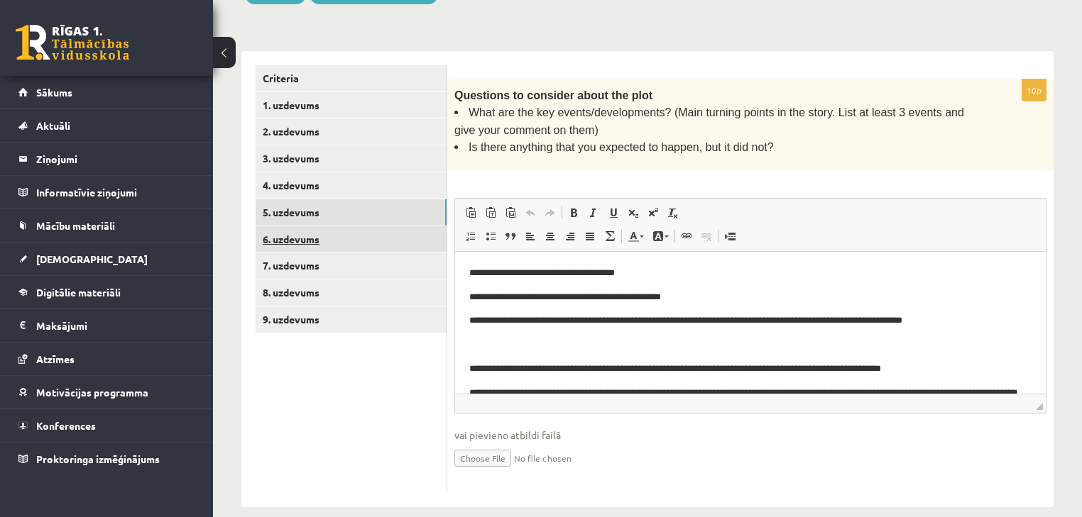
click at [327, 233] on link "6. uzdevums" at bounding box center [351, 239] width 191 height 26
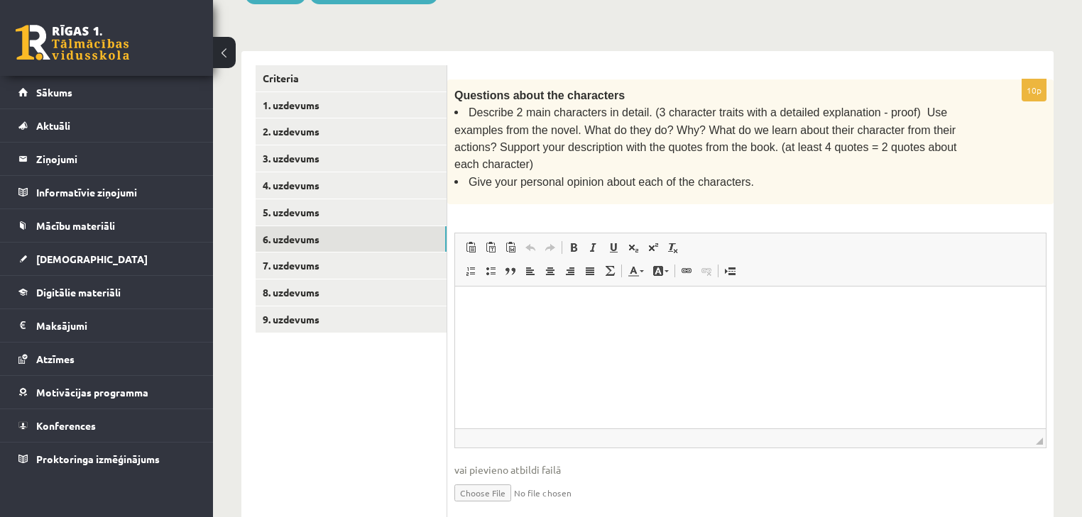
click at [845, 330] on html at bounding box center [750, 308] width 591 height 43
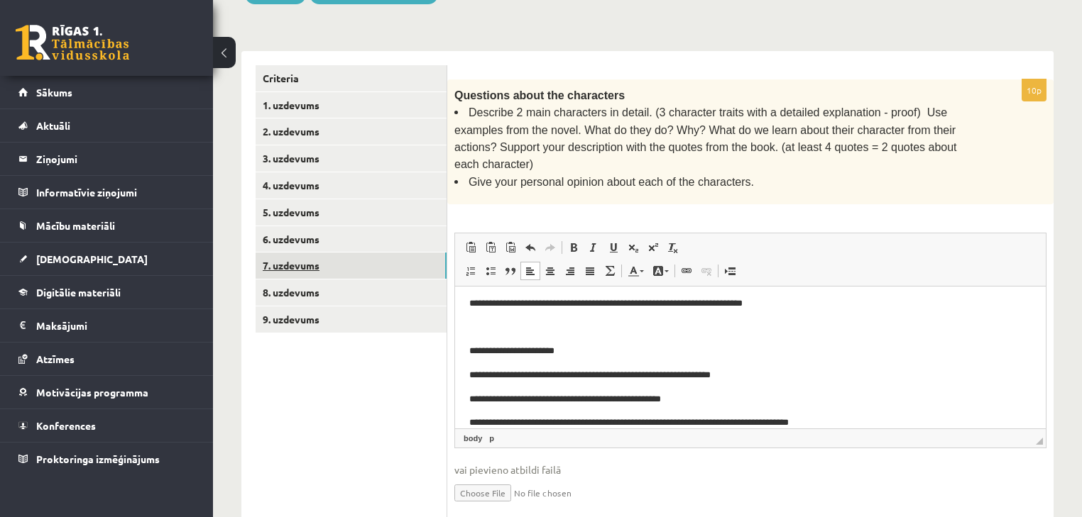
click at [349, 261] on link "7. uzdevums" at bounding box center [351, 266] width 191 height 26
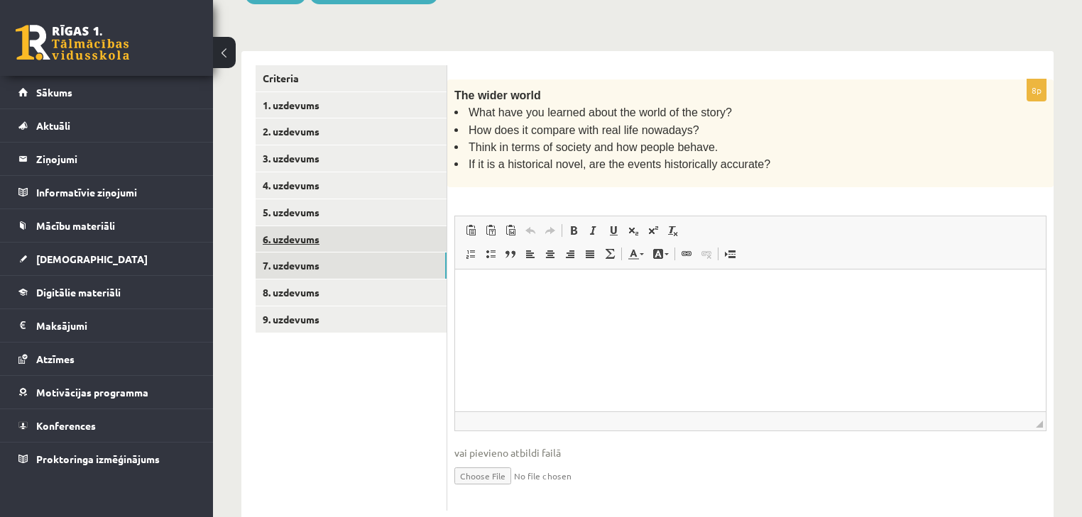
click at [380, 241] on link "6. uzdevums" at bounding box center [351, 239] width 191 height 26
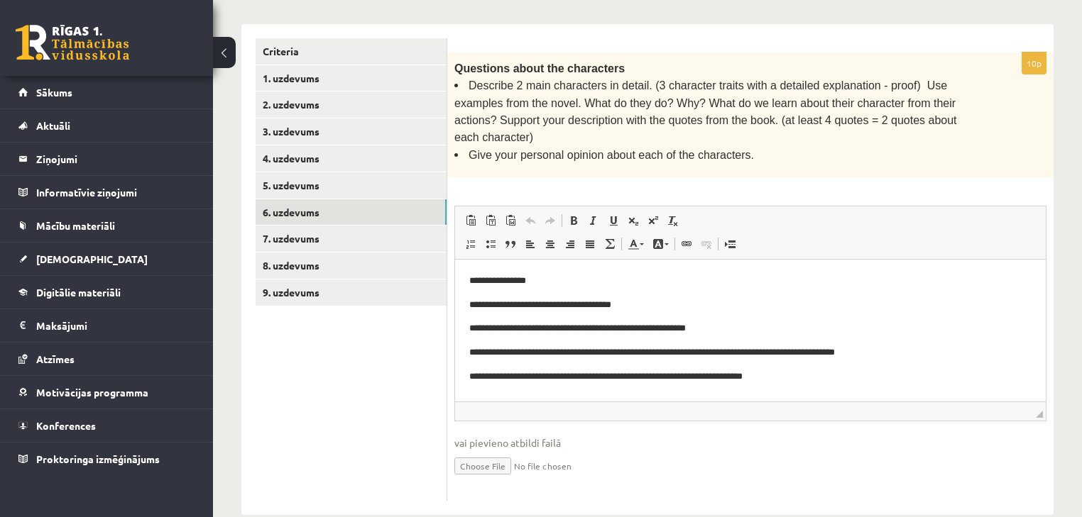
click at [784, 378] on p "**********" at bounding box center [746, 377] width 554 height 15
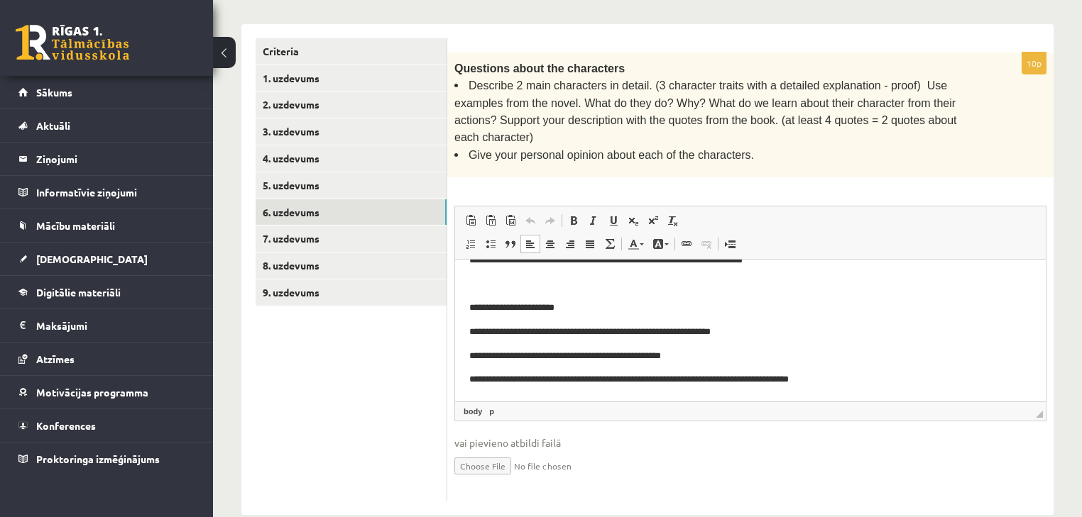
click at [849, 381] on p "**********" at bounding box center [746, 380] width 554 height 15
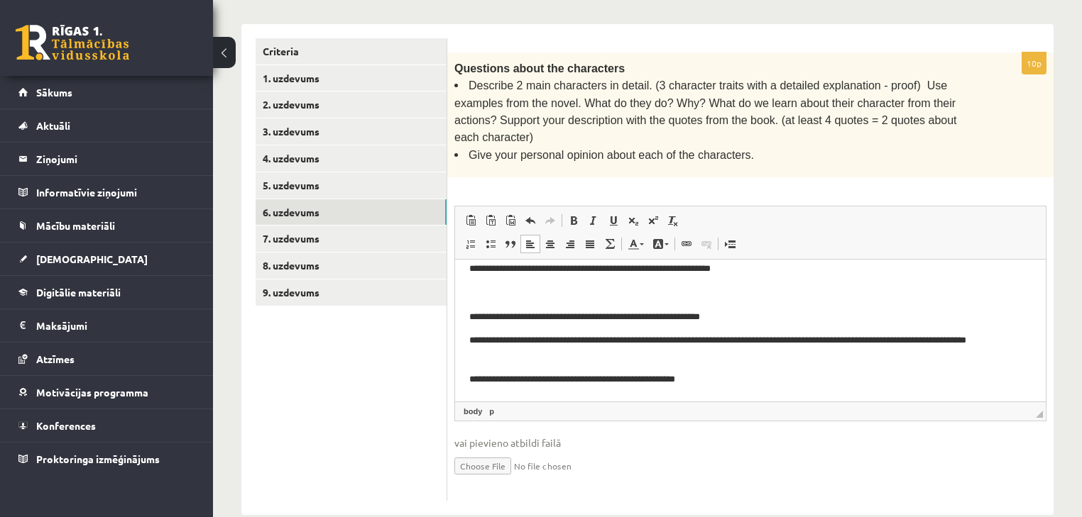
click at [729, 376] on p "**********" at bounding box center [746, 380] width 554 height 15
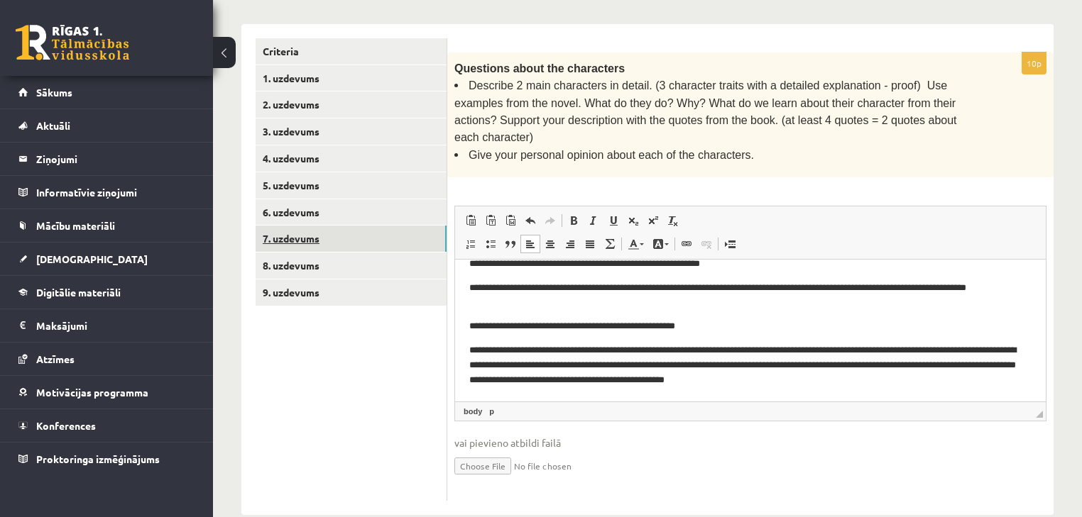
click at [393, 234] on link "7. uzdevums" at bounding box center [351, 239] width 191 height 26
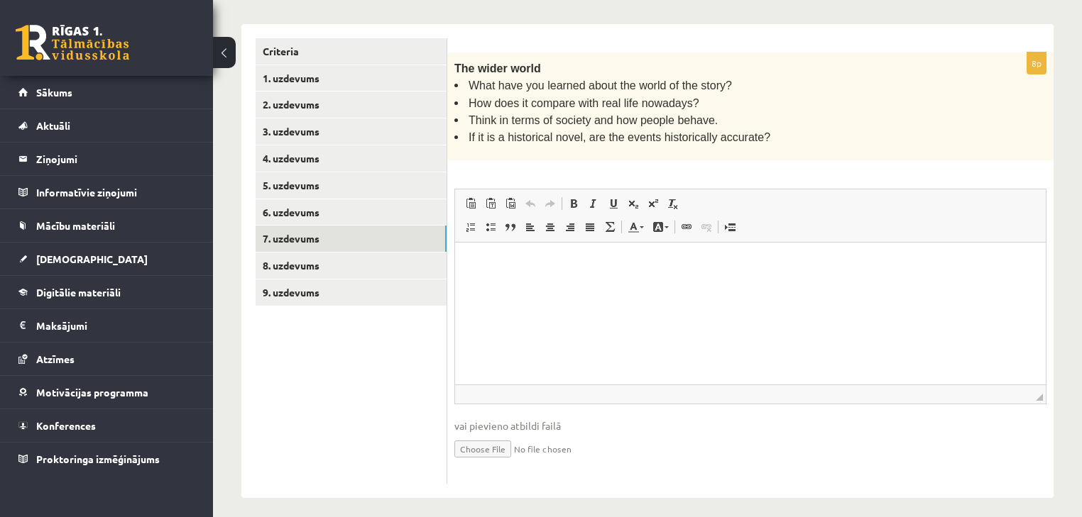
click at [725, 285] on html at bounding box center [750, 263] width 591 height 43
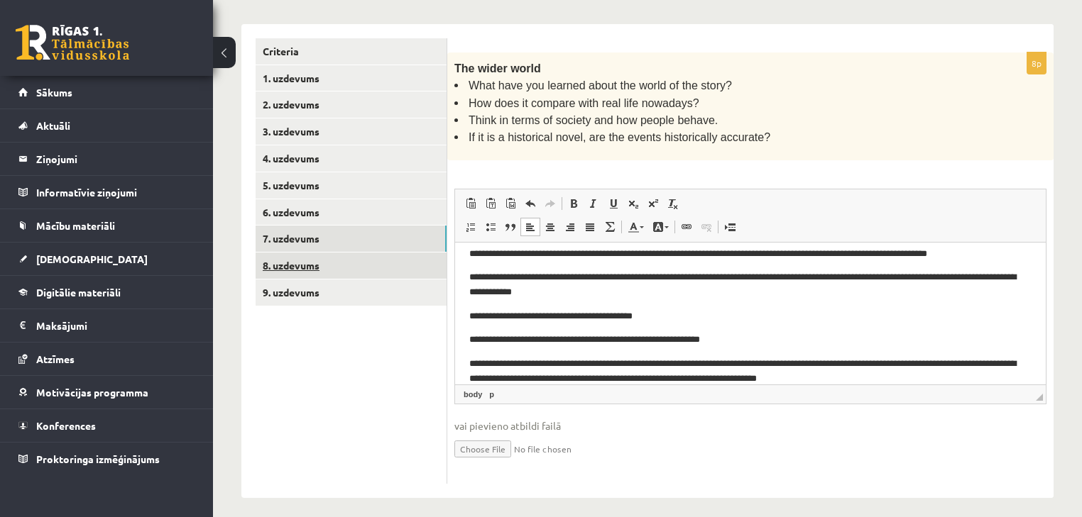
click at [390, 264] on link "8. uzdevums" at bounding box center [351, 266] width 191 height 26
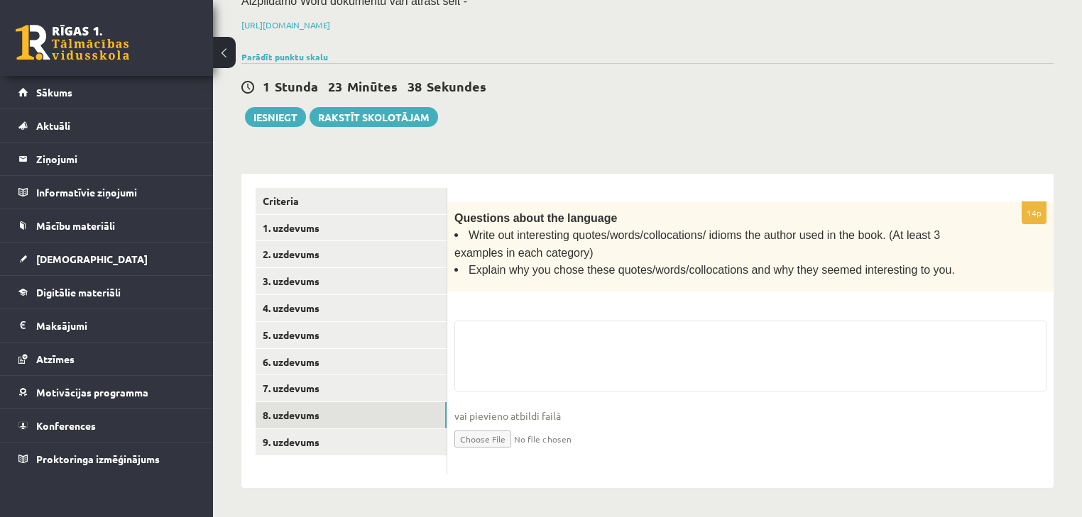
scroll to position [196, 0]
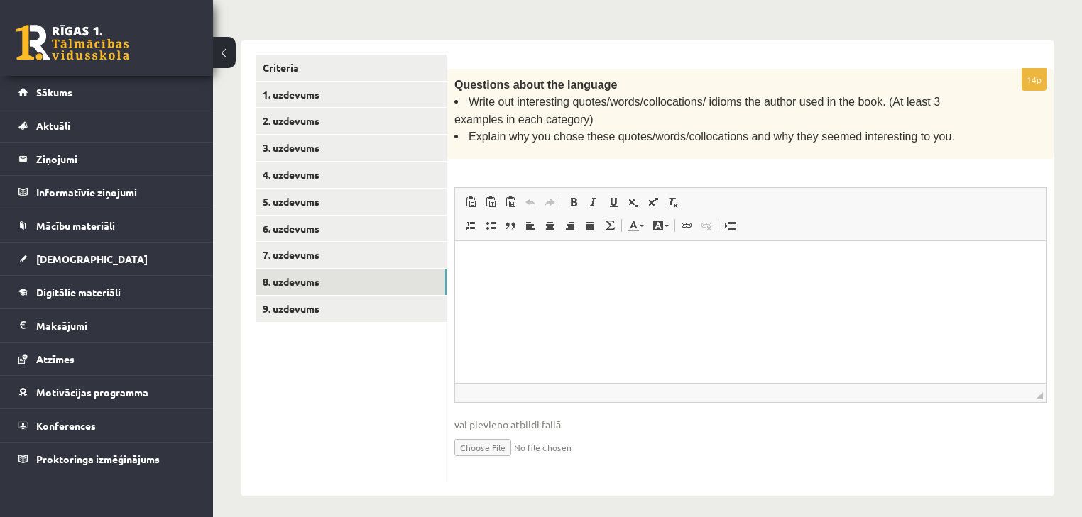
click at [659, 285] on html at bounding box center [750, 262] width 591 height 43
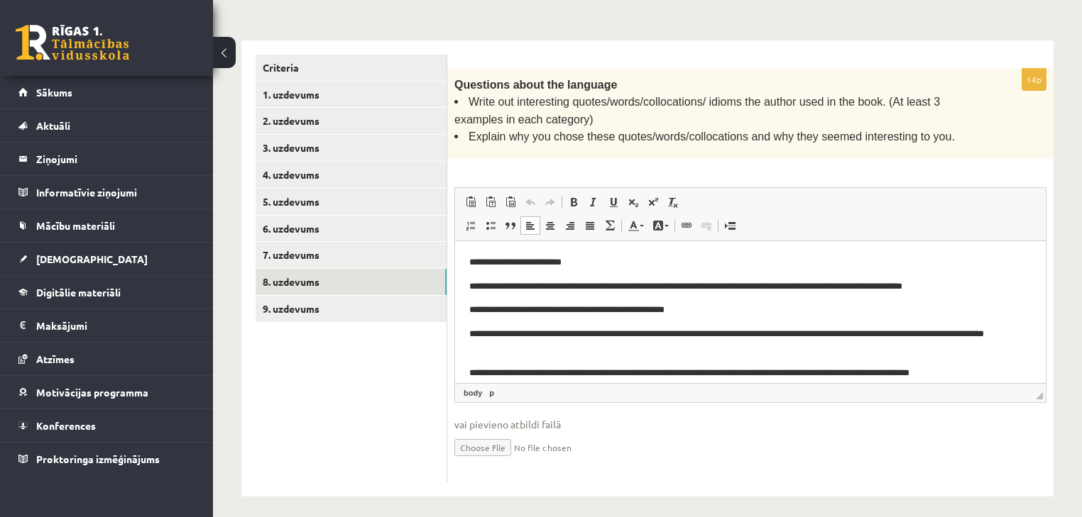
scroll to position [303, 0]
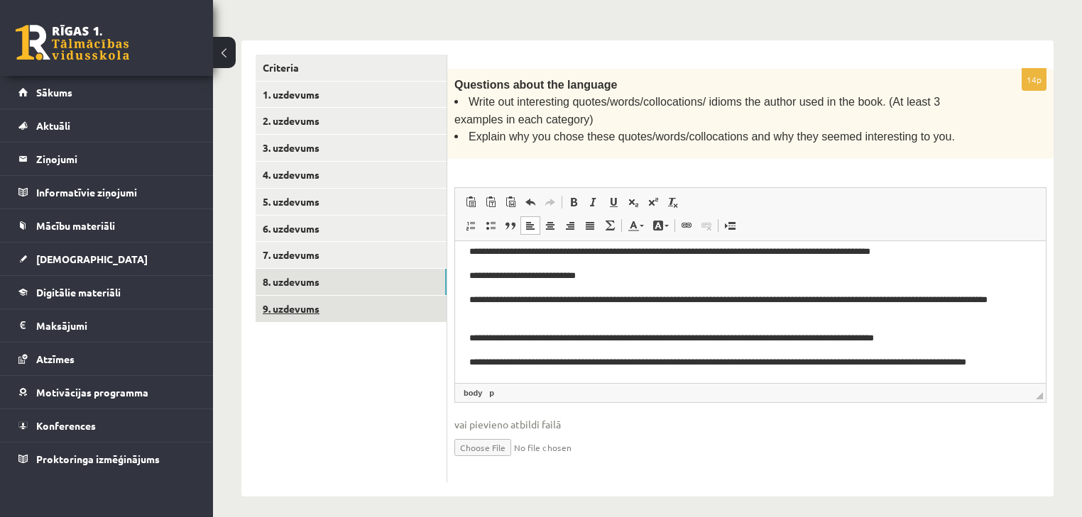
click at [428, 309] on link "9. uzdevums" at bounding box center [351, 309] width 191 height 26
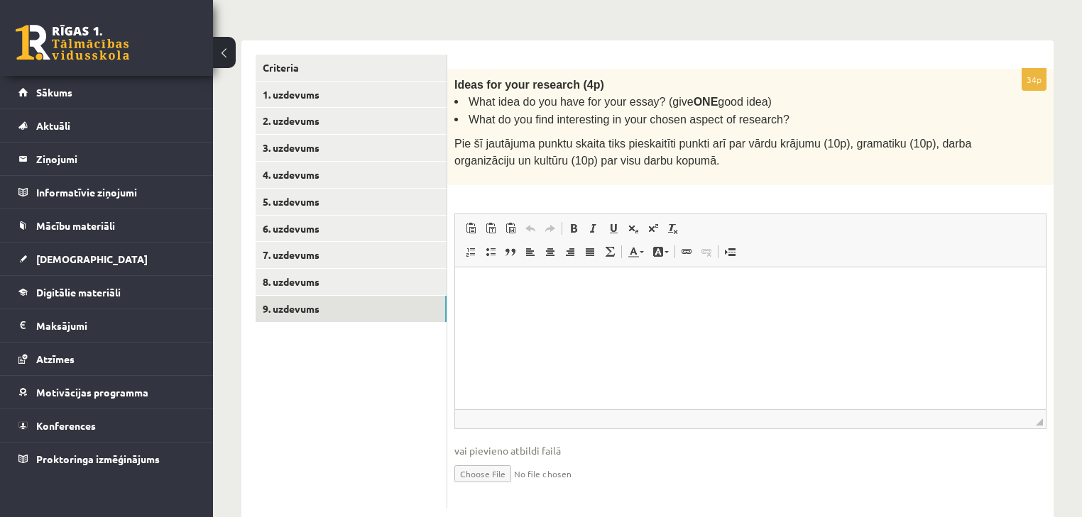
scroll to position [0, 0]
click at [618, 297] on html at bounding box center [750, 288] width 591 height 43
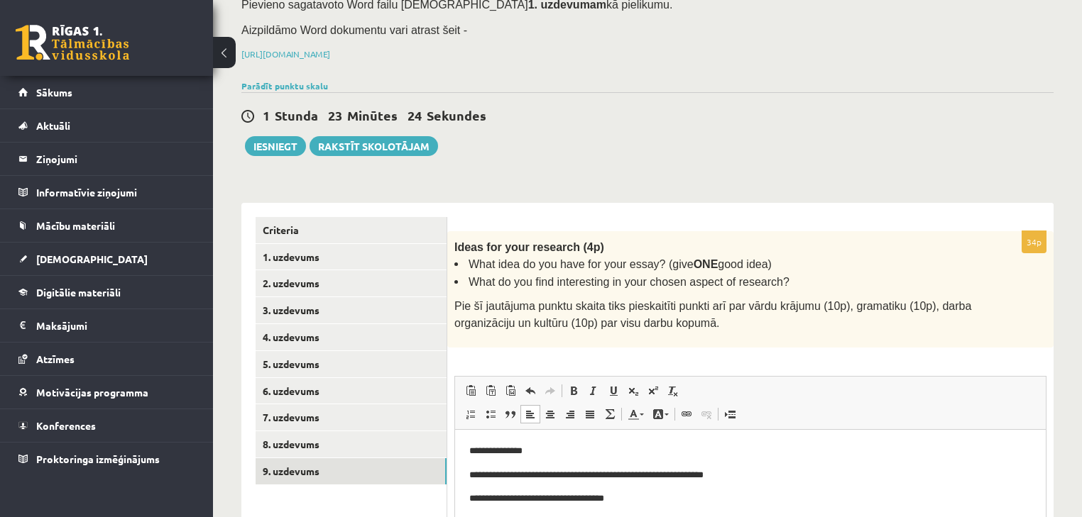
scroll to position [109, 0]
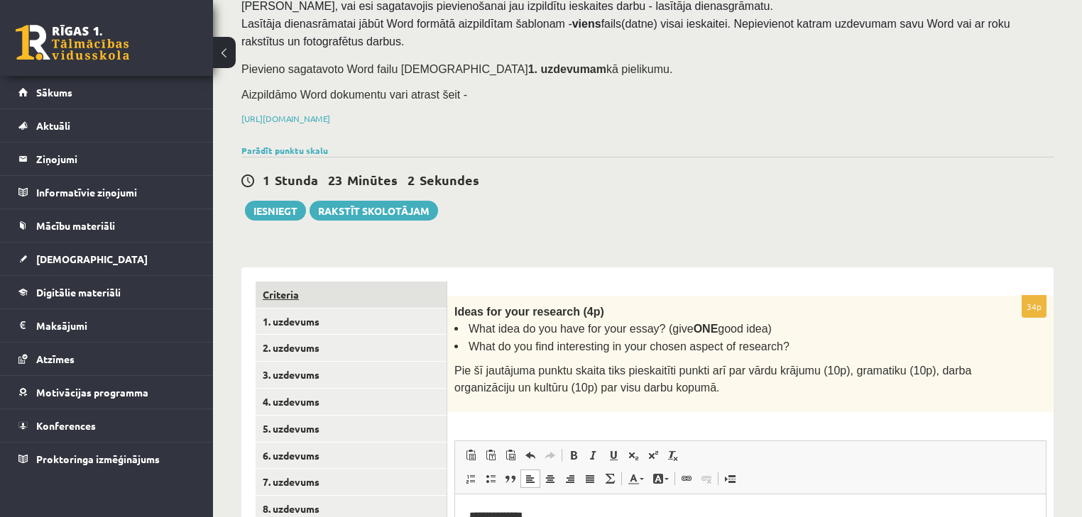
click at [419, 282] on link "Criteria" at bounding box center [351, 295] width 191 height 26
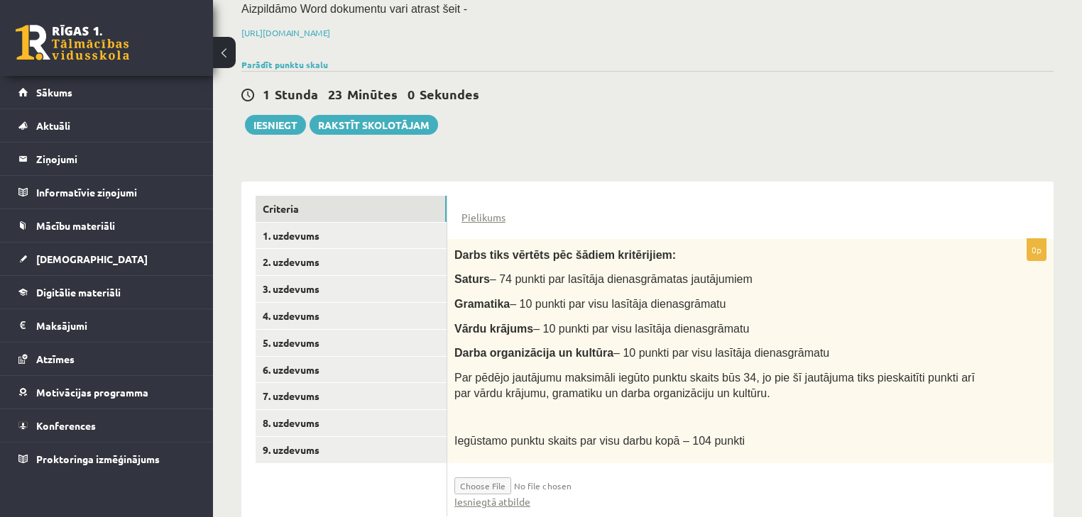
scroll to position [222, 0]
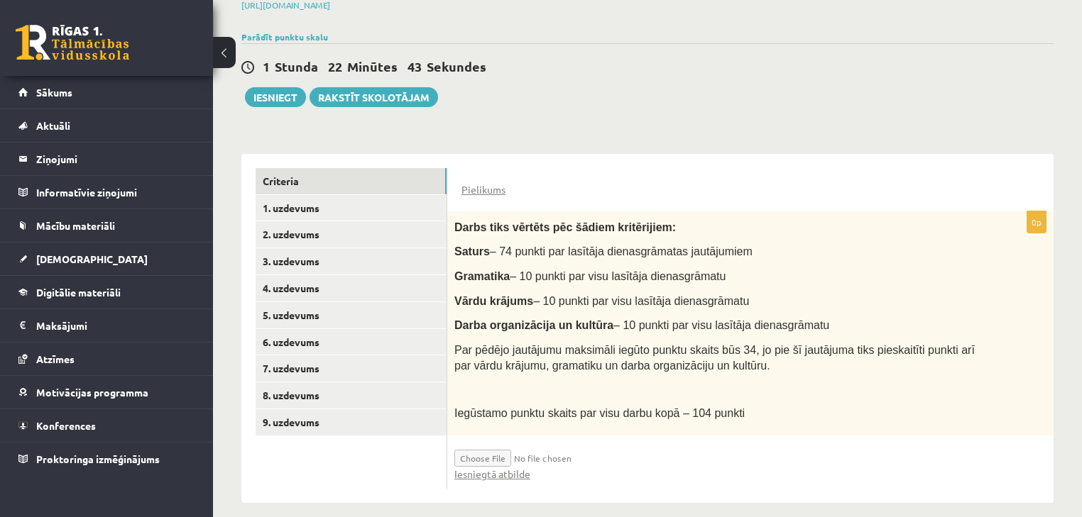
click at [508, 132] on div "Angļu valoda II JK 12.a2 klase 1. ieskaite , Gatis Pormalis (12.a2 JK klase) Pā…" at bounding box center [647, 181] width 869 height 699
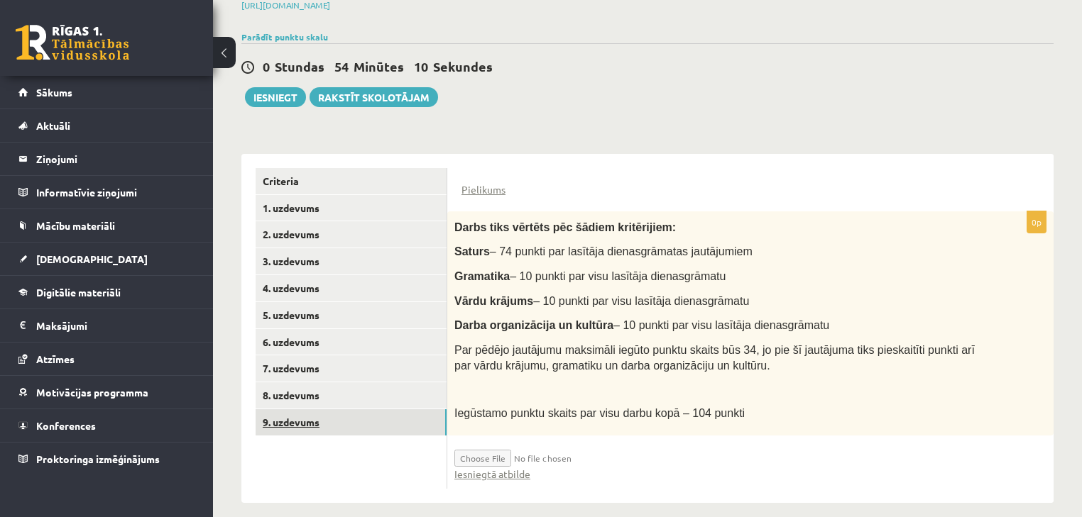
click at [295, 416] on link "9. uzdevums" at bounding box center [351, 423] width 191 height 26
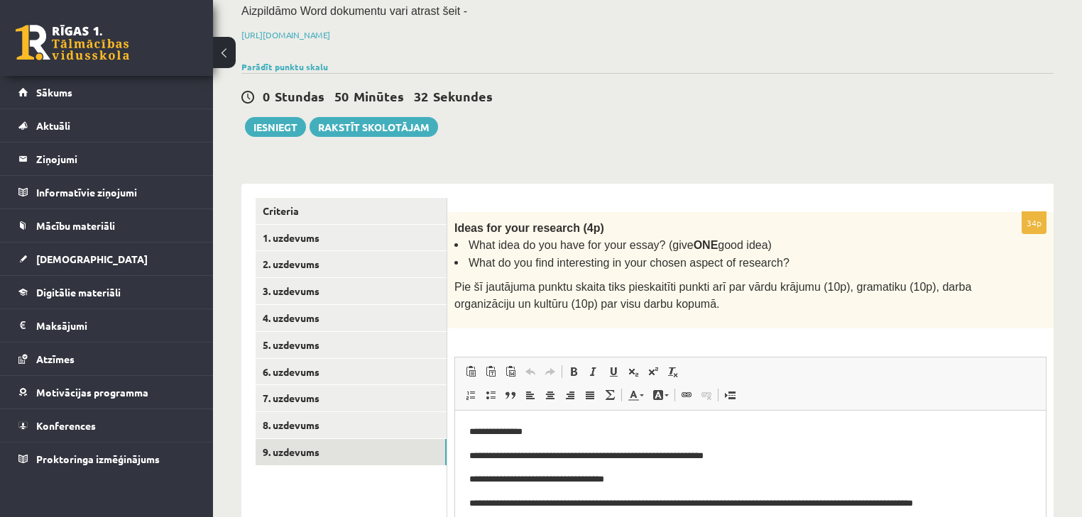
scroll to position [20, 0]
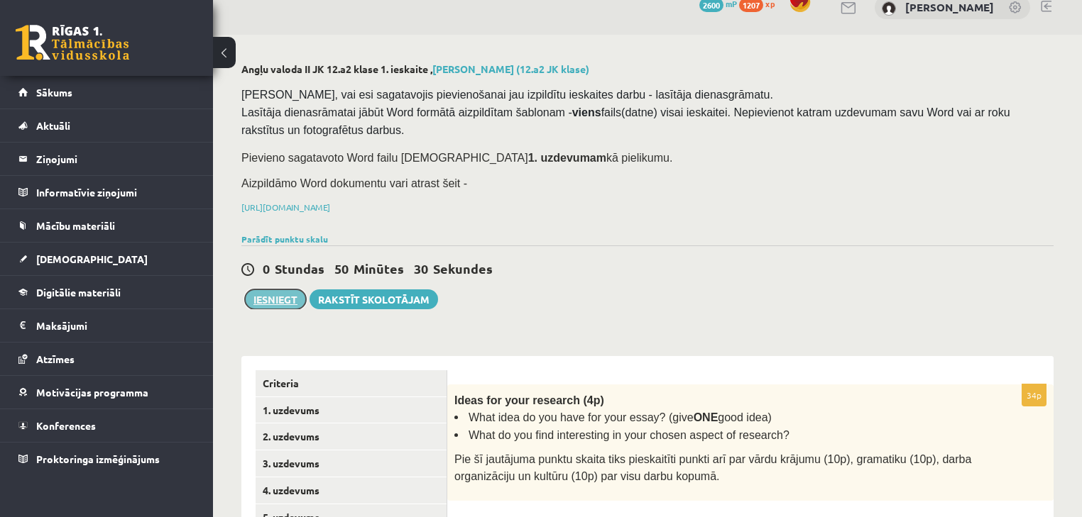
click at [287, 293] on button "Iesniegt" at bounding box center [275, 300] width 61 height 20
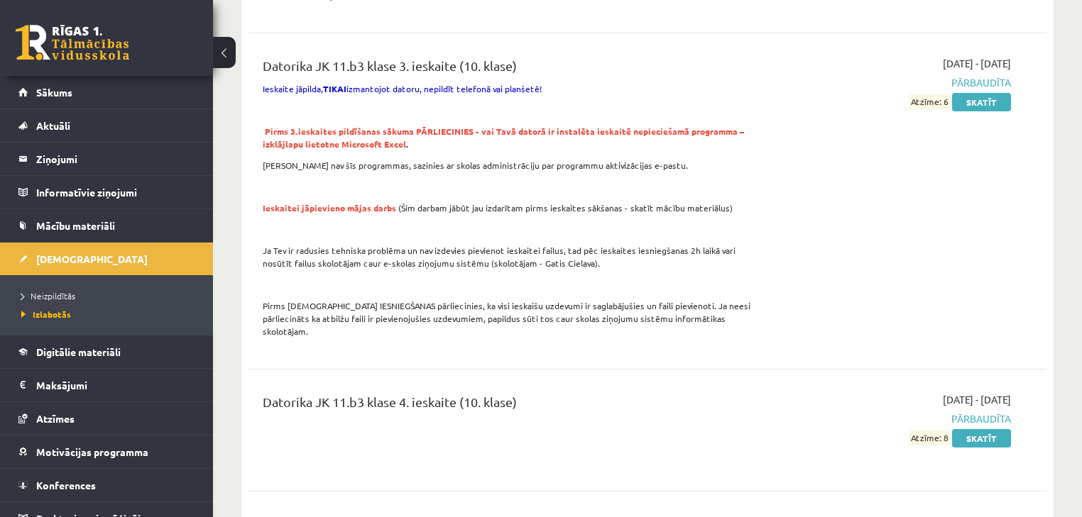
scroll to position [1022, 0]
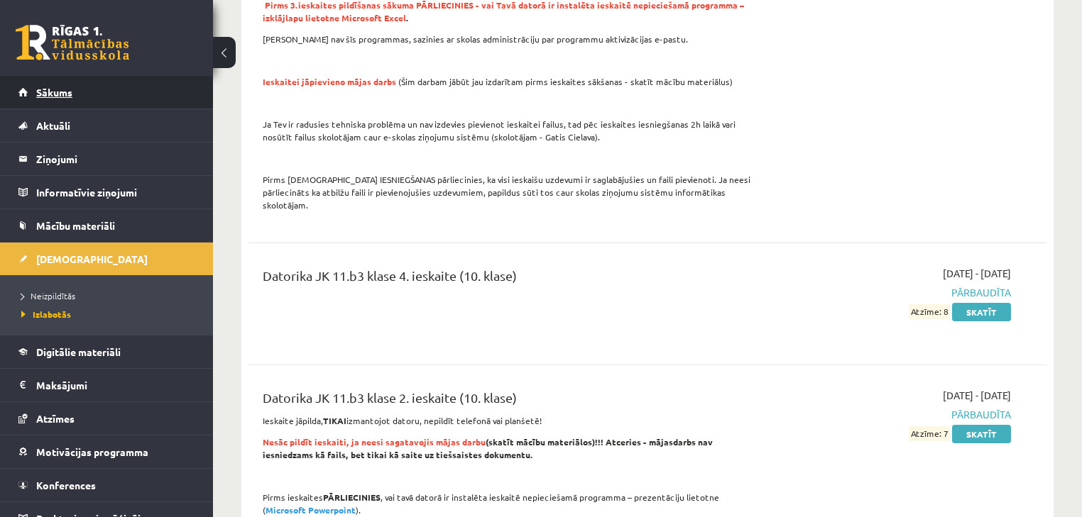
click at [70, 93] on span "Sākums" at bounding box center [54, 92] width 36 height 13
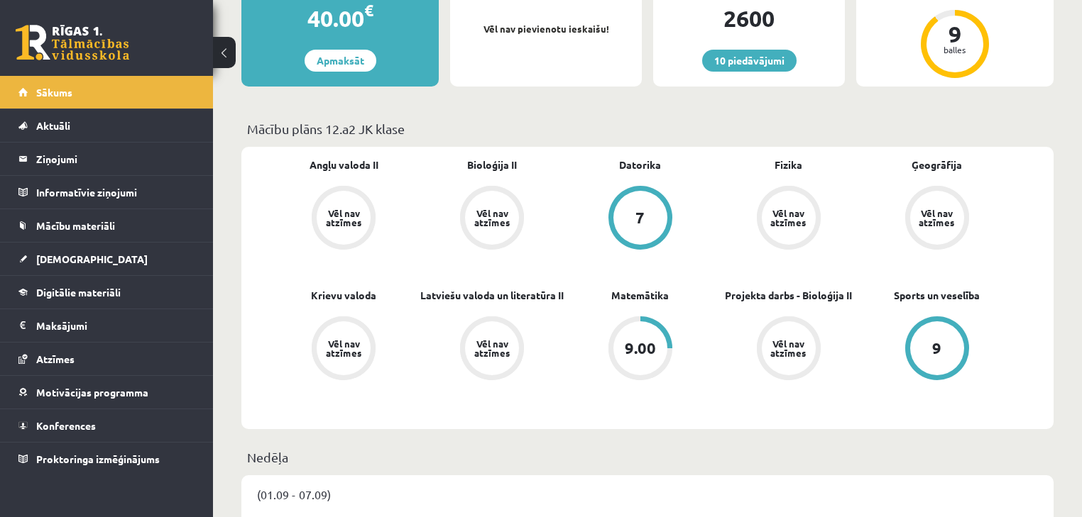
scroll to position [341, 0]
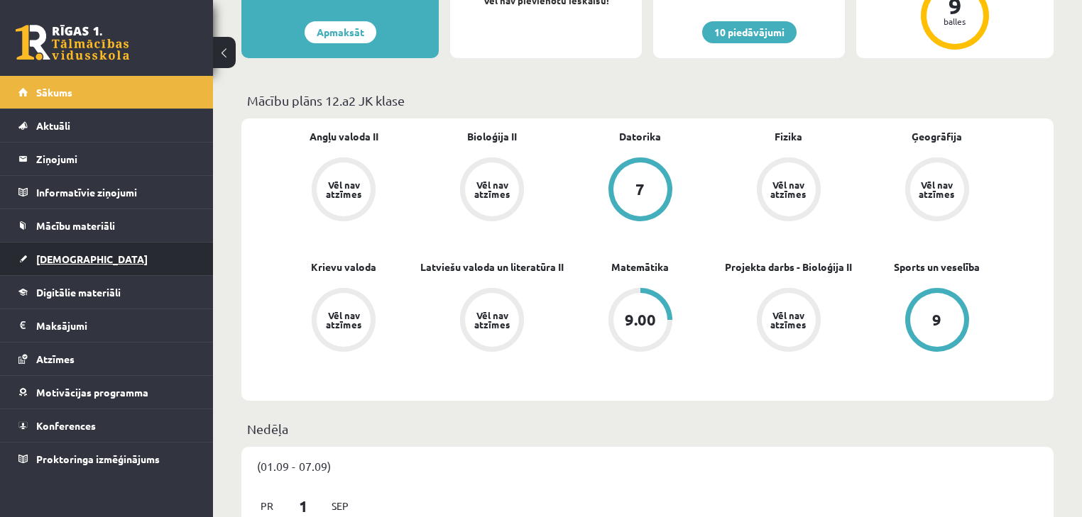
click at [59, 263] on span "[DEMOGRAPHIC_DATA]" at bounding box center [91, 259] width 111 height 13
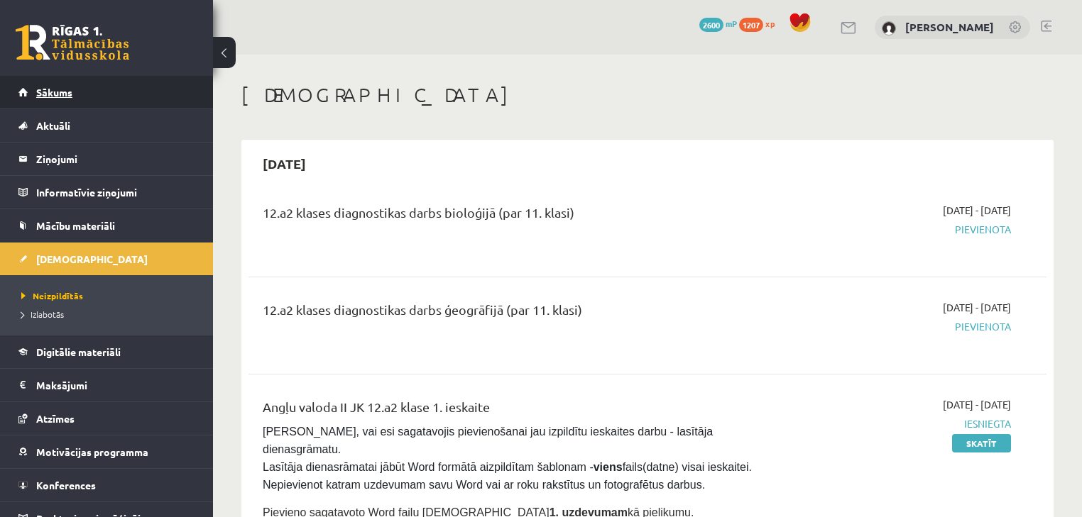
click at [45, 94] on span "Sākums" at bounding box center [54, 92] width 36 height 13
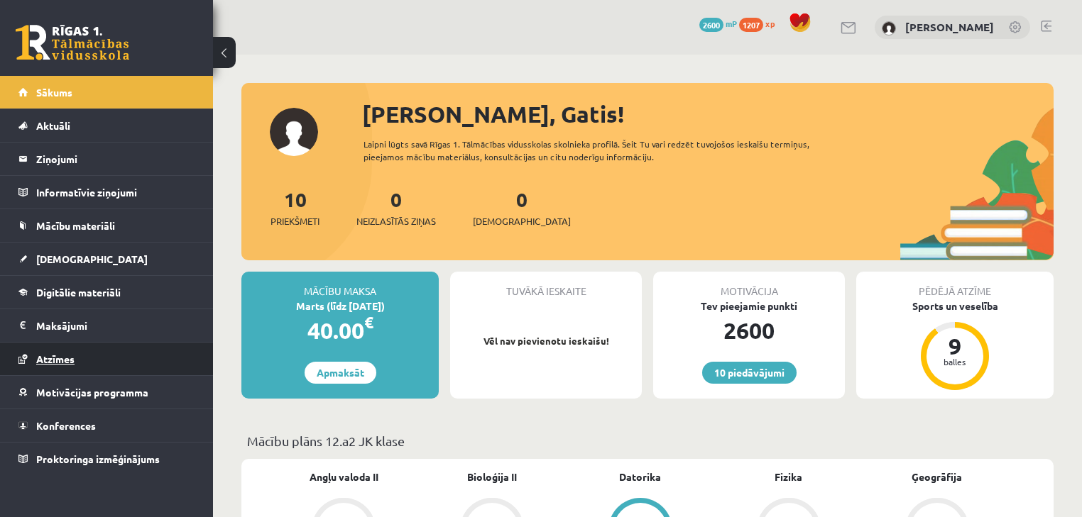
click at [60, 358] on span "Atzīmes" at bounding box center [55, 359] width 38 height 13
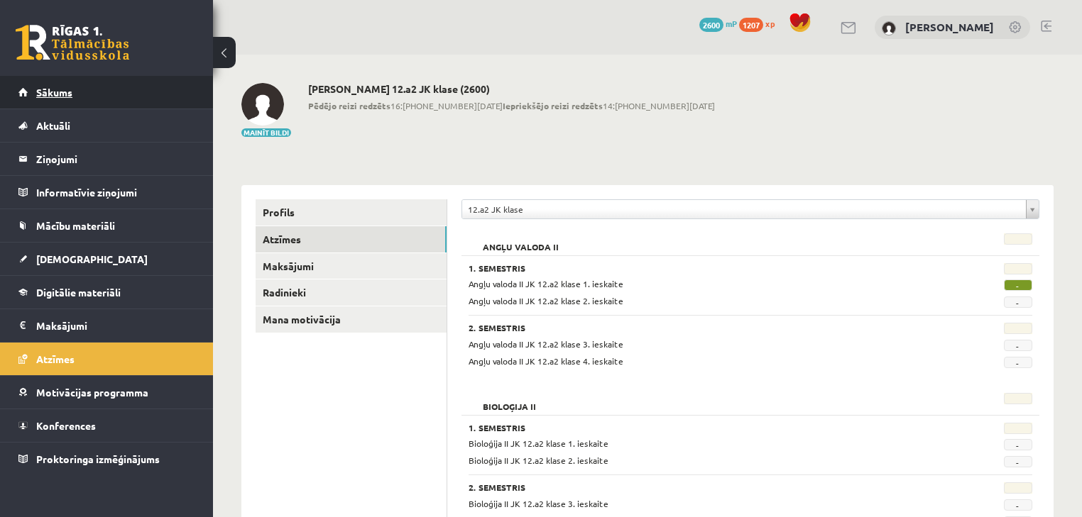
click at [43, 87] on span "Sākums" at bounding box center [54, 92] width 36 height 13
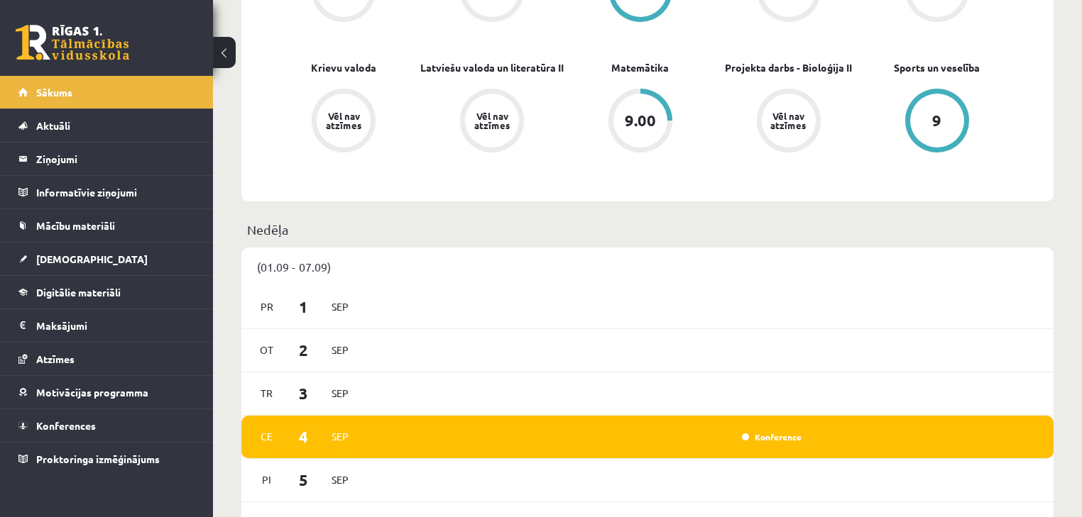
scroll to position [568, 0]
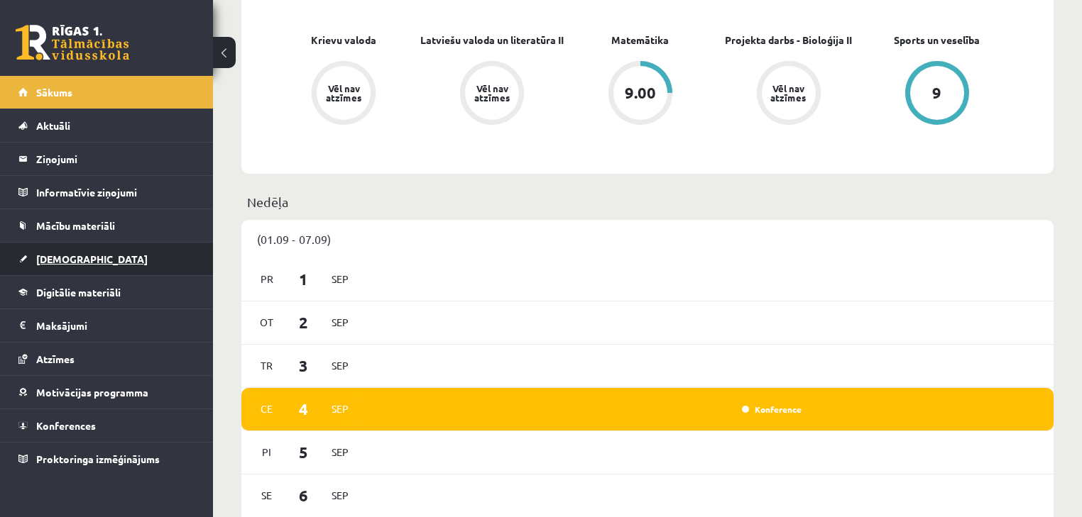
click at [131, 250] on link "[DEMOGRAPHIC_DATA]" at bounding box center [106, 259] width 177 height 33
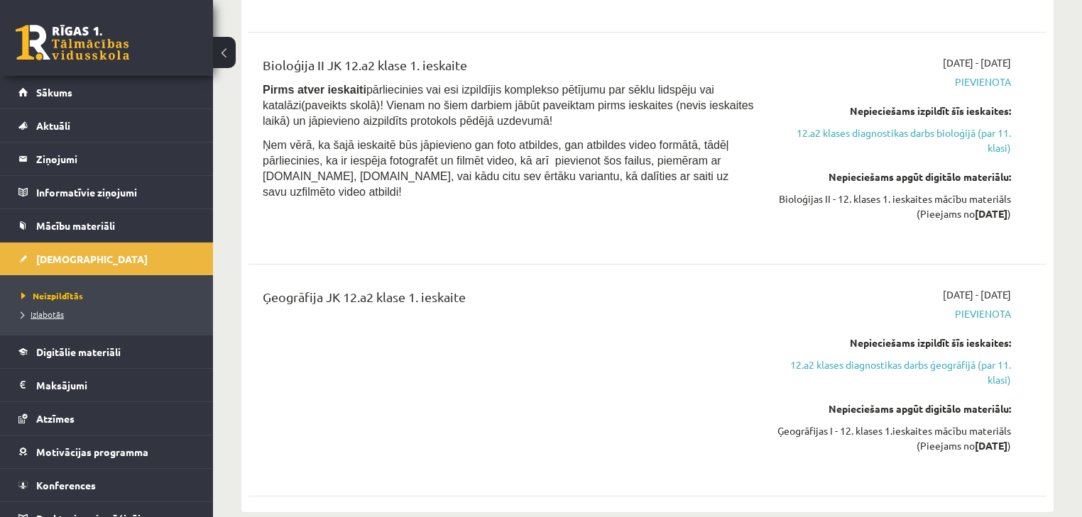
click at [68, 313] on link "Izlabotās" at bounding box center [109, 314] width 177 height 13
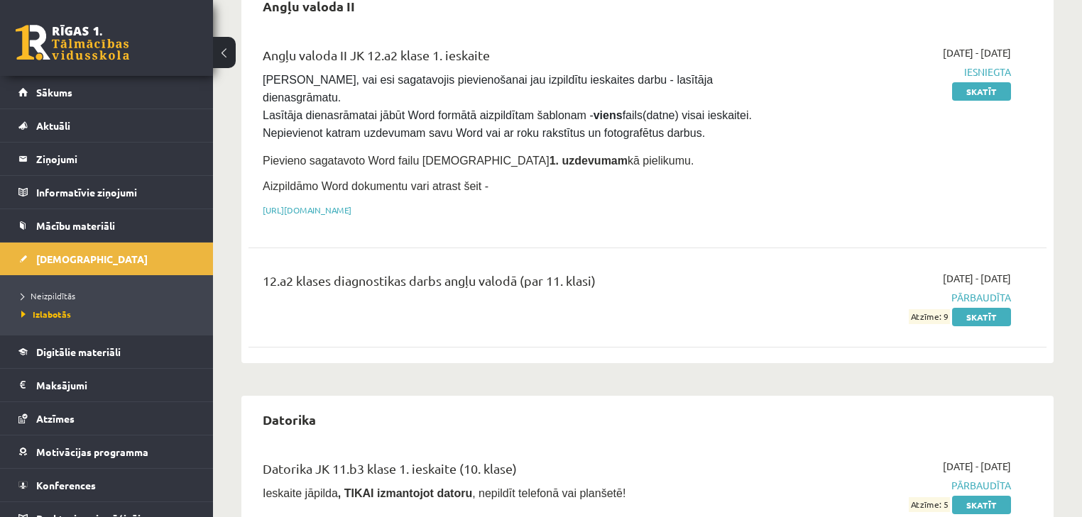
scroll to position [114, 0]
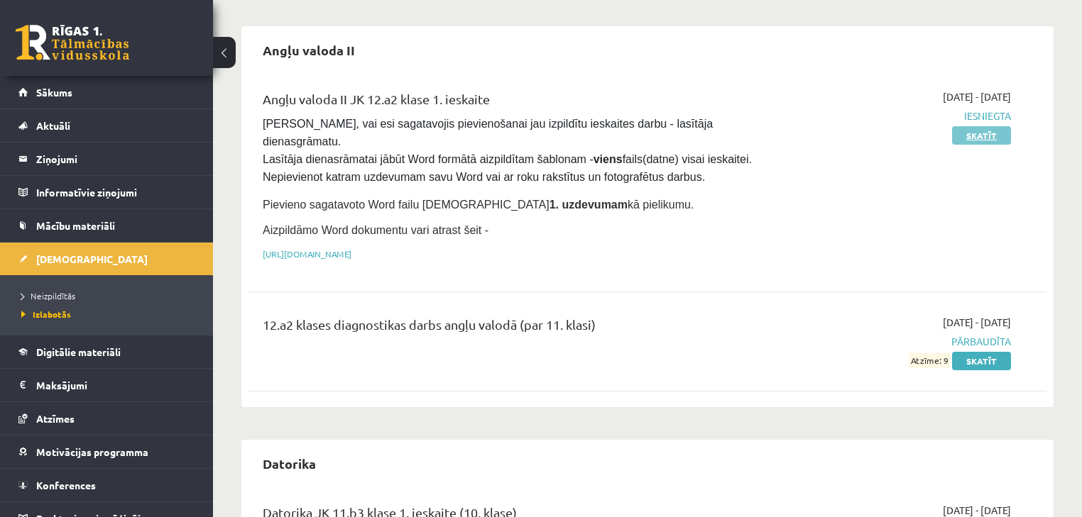
click at [968, 131] on link "Skatīt" at bounding box center [981, 135] width 59 height 18
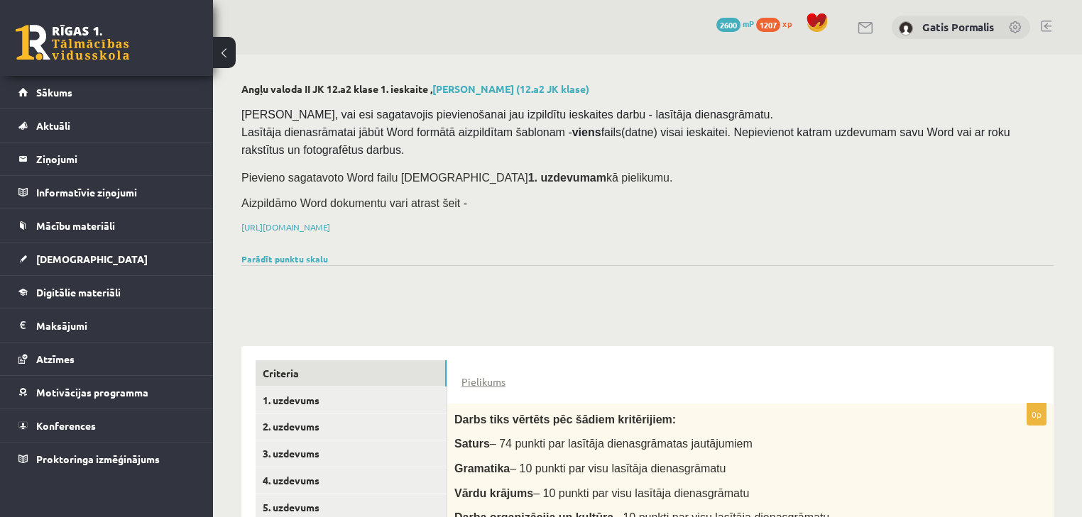
scroll to position [227, 0]
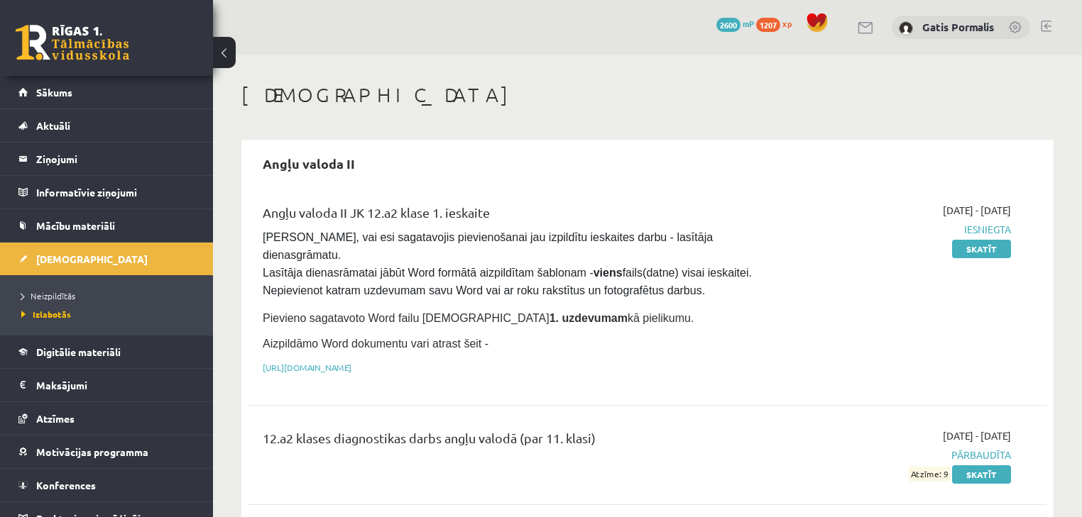
scroll to position [114, 0]
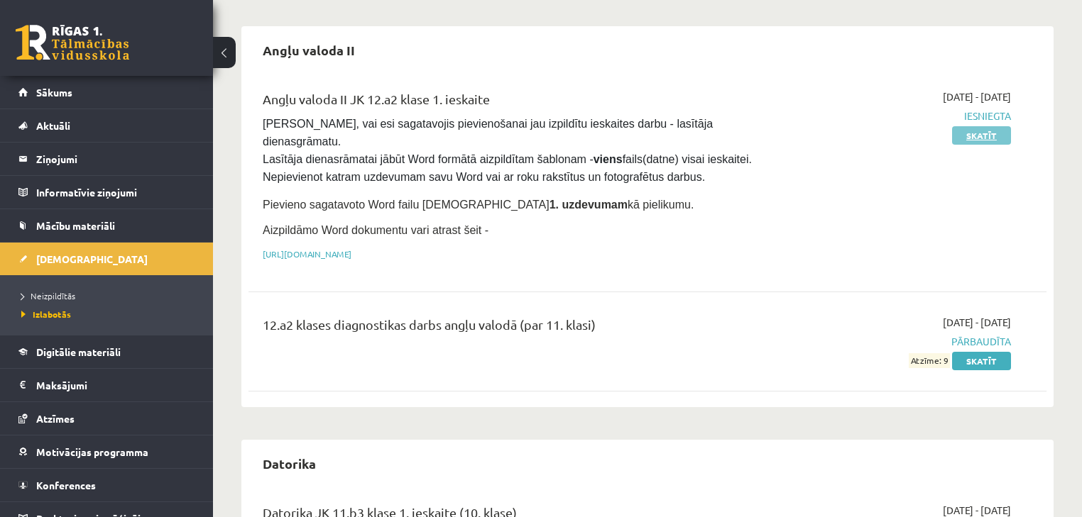
click at [965, 138] on link "Skatīt" at bounding box center [981, 135] width 59 height 18
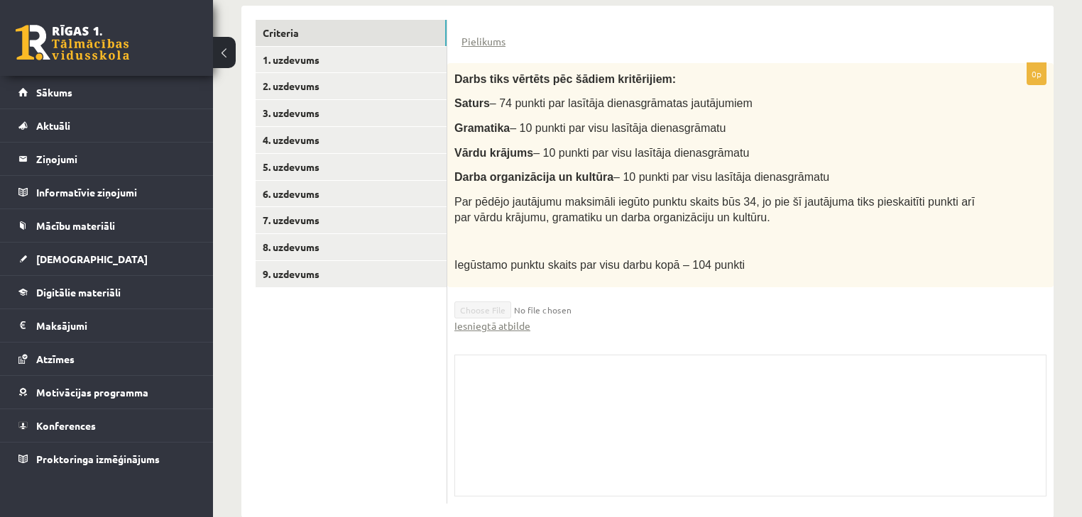
scroll to position [366, 0]
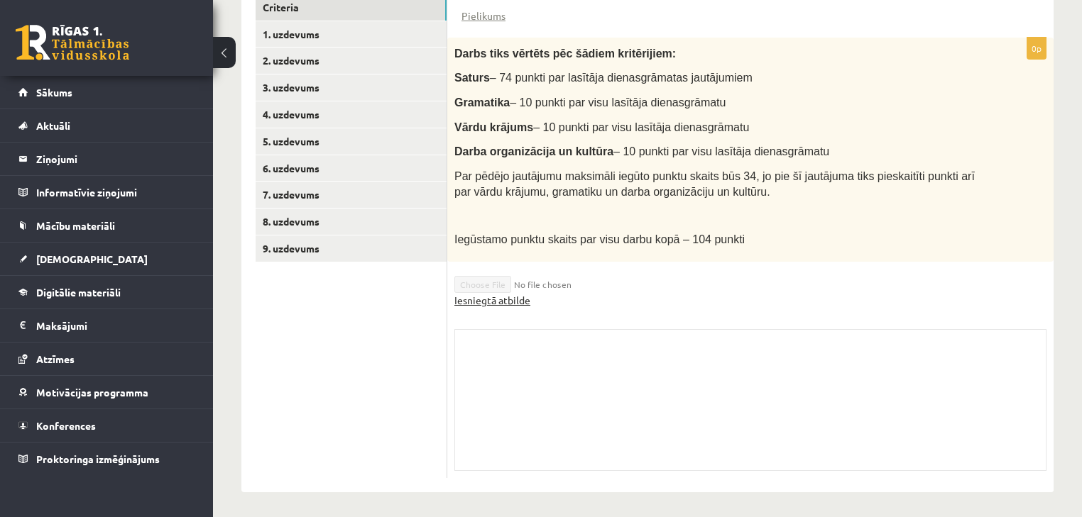
click at [488, 300] on link "Iesniegtā atbilde" at bounding box center [492, 300] width 76 height 15
